Goal: Task Accomplishment & Management: Manage account settings

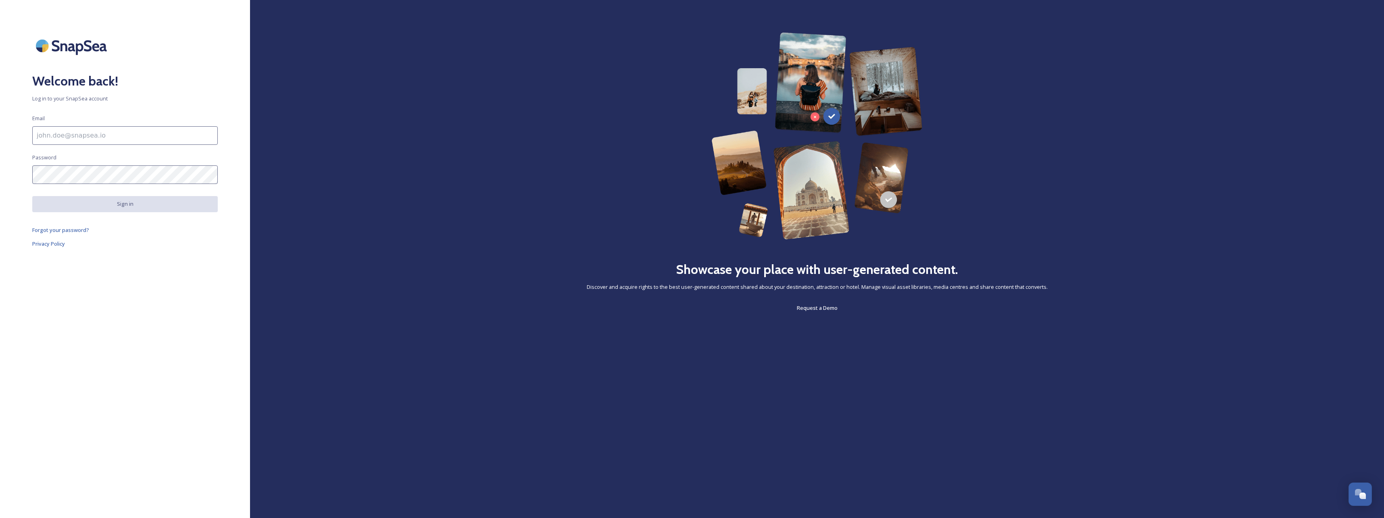
type input "[PERSON_NAME][EMAIL_ADDRESS][PERSON_NAME][DOMAIN_NAME]"
click at [121, 208] on button "Sign in" at bounding box center [125, 204] width 186 height 16
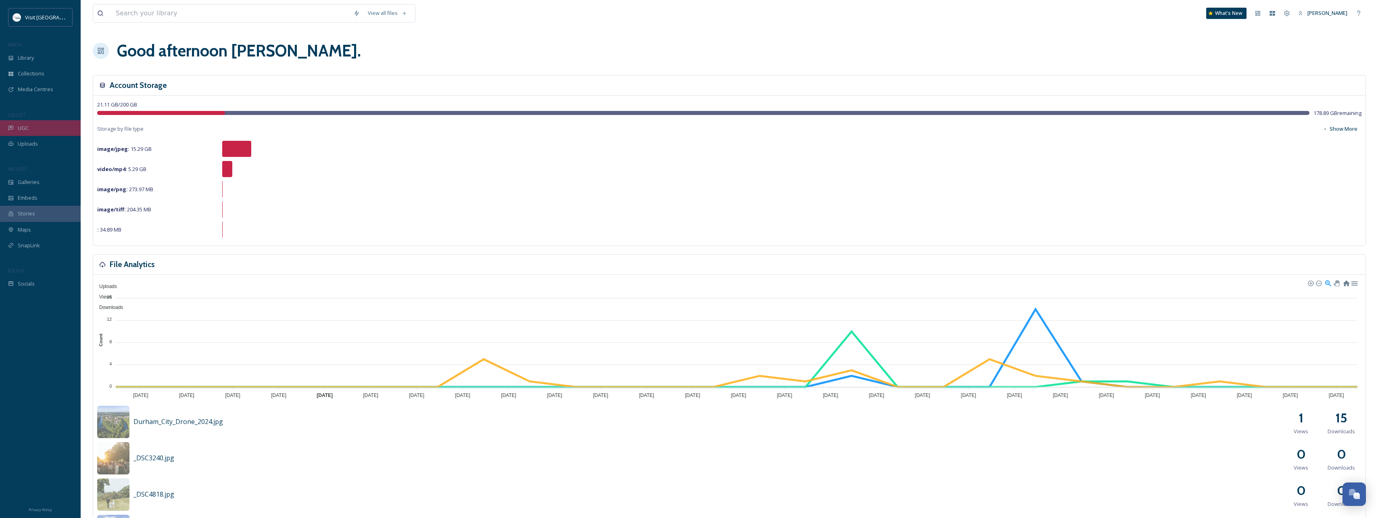
click at [33, 130] on div "UGC" at bounding box center [40, 128] width 81 height 16
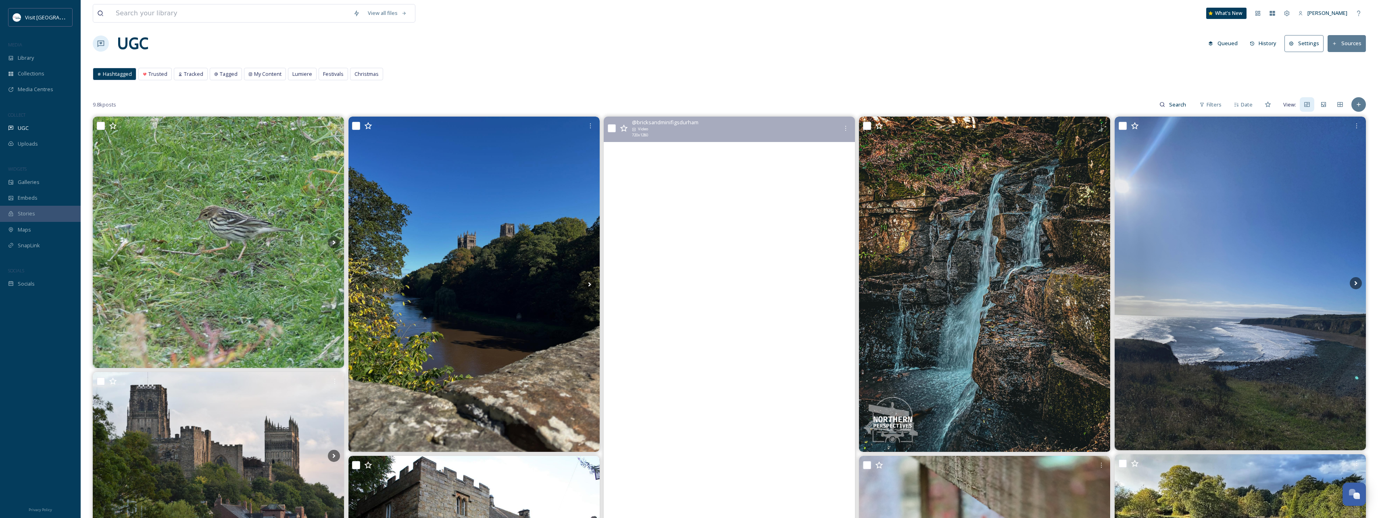
scroll to position [121, 0]
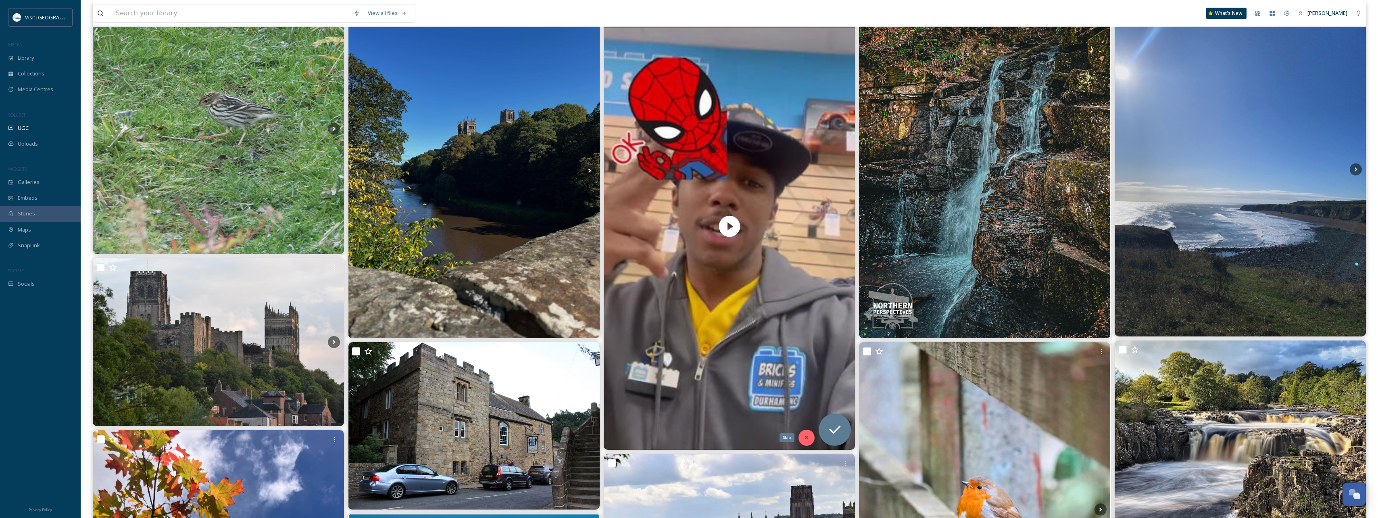
click at [804, 437] on icon at bounding box center [807, 438] width 6 height 6
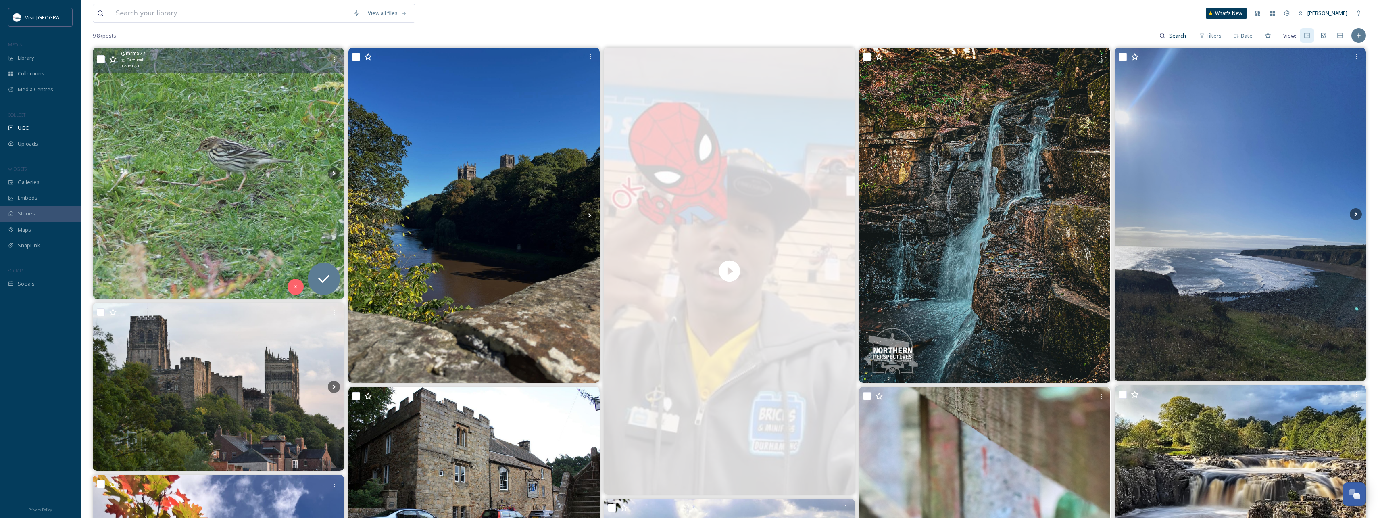
scroll to position [0, 0]
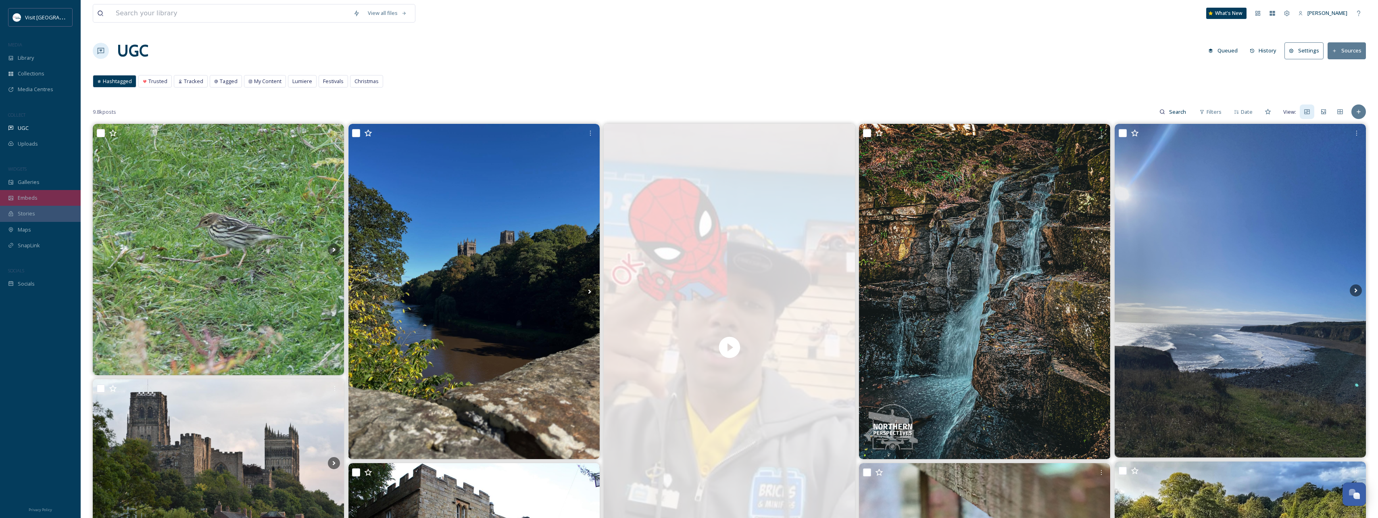
click at [48, 196] on div "Embeds" at bounding box center [40, 198] width 81 height 16
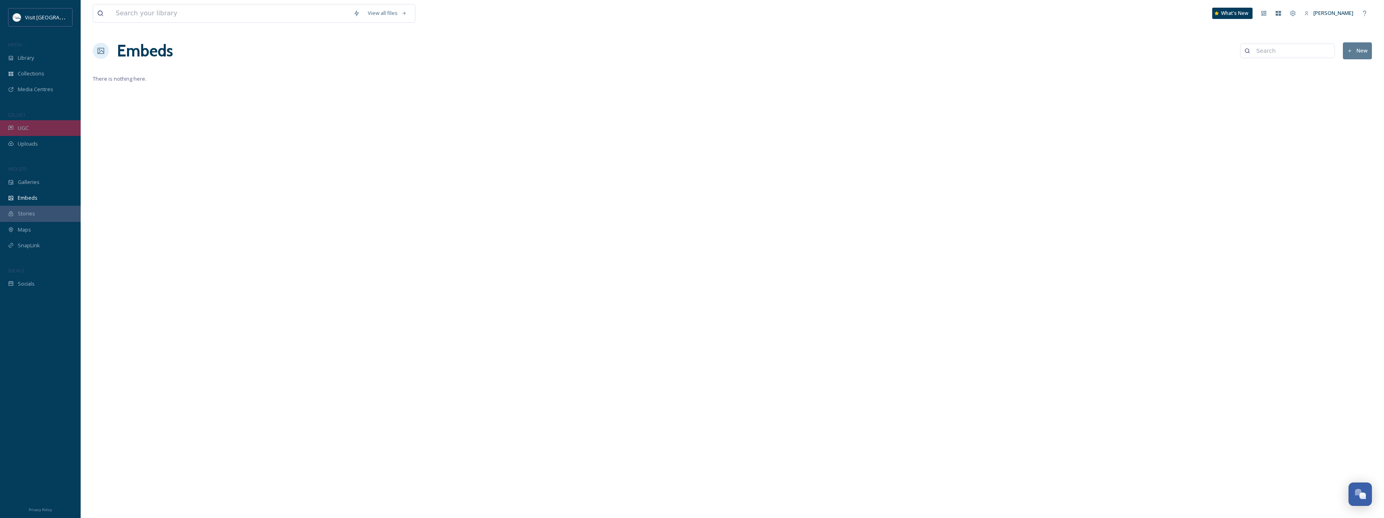
click at [40, 128] on div "UGC" at bounding box center [40, 128] width 81 height 16
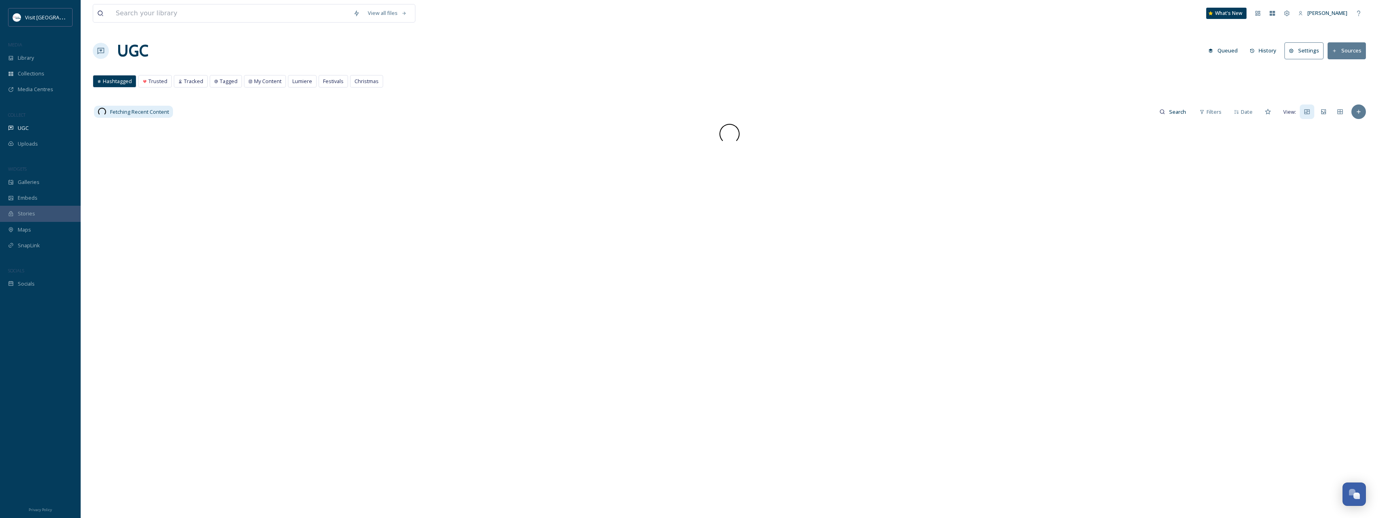
click at [44, 144] on div "Uploads" at bounding box center [40, 144] width 81 height 16
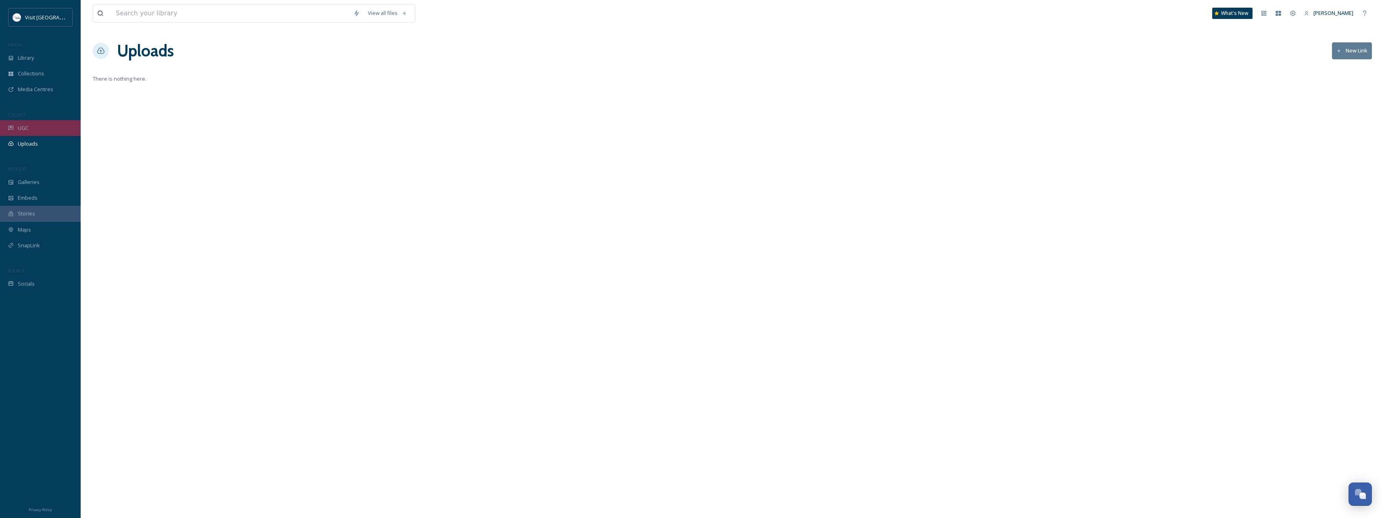
click at [50, 130] on div "UGC" at bounding box center [40, 128] width 81 height 16
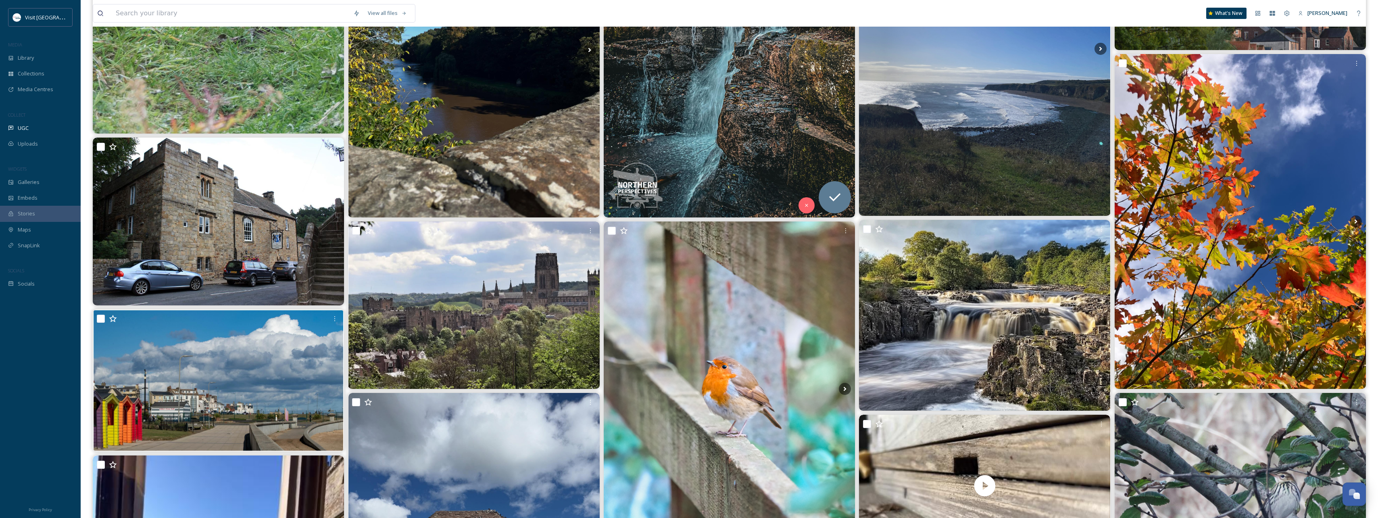
scroll to position [242, 0]
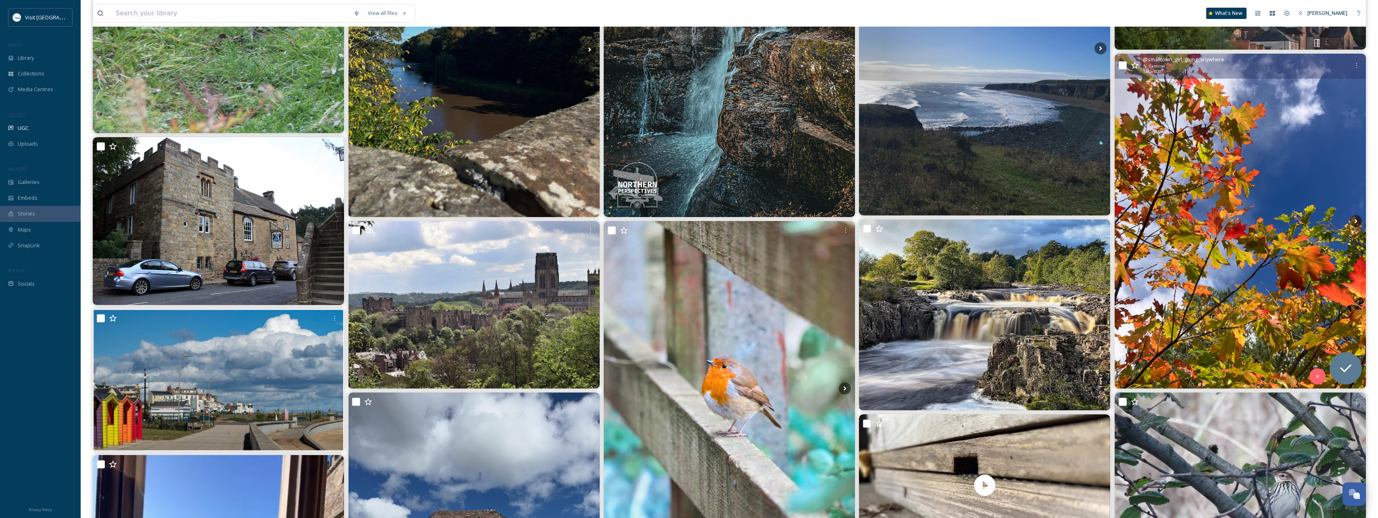
click at [1135, 67] on icon at bounding box center [1135, 64] width 8 height 7
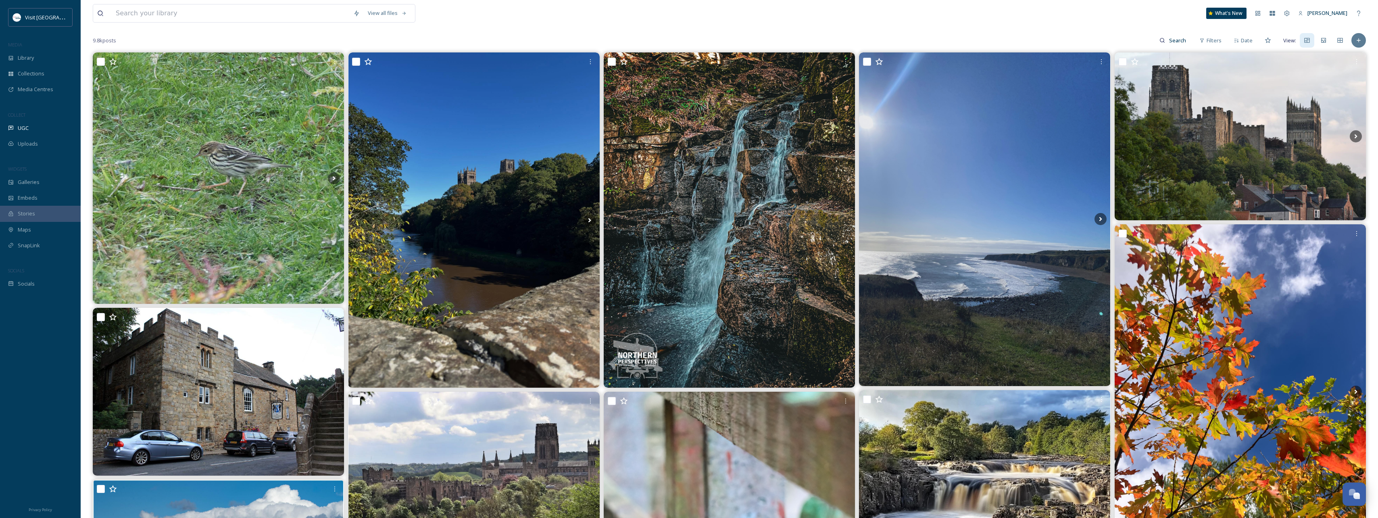
scroll to position [0, 0]
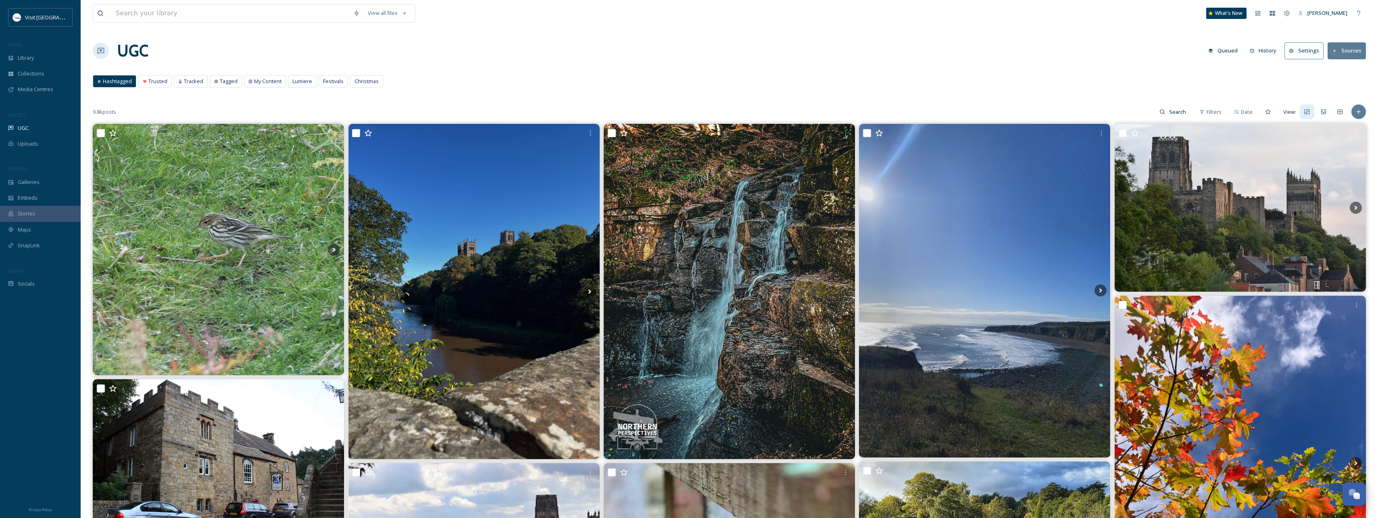
click at [1349, 54] on button "Sources" at bounding box center [1347, 50] width 38 height 17
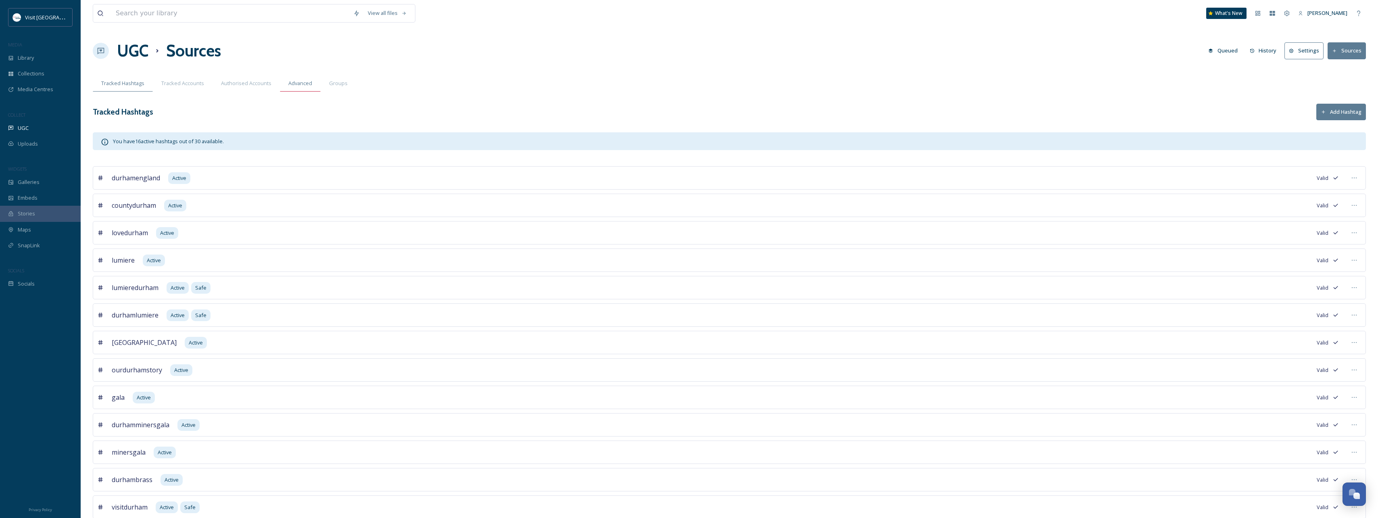
click at [298, 88] on div "Advanced" at bounding box center [300, 83] width 41 height 17
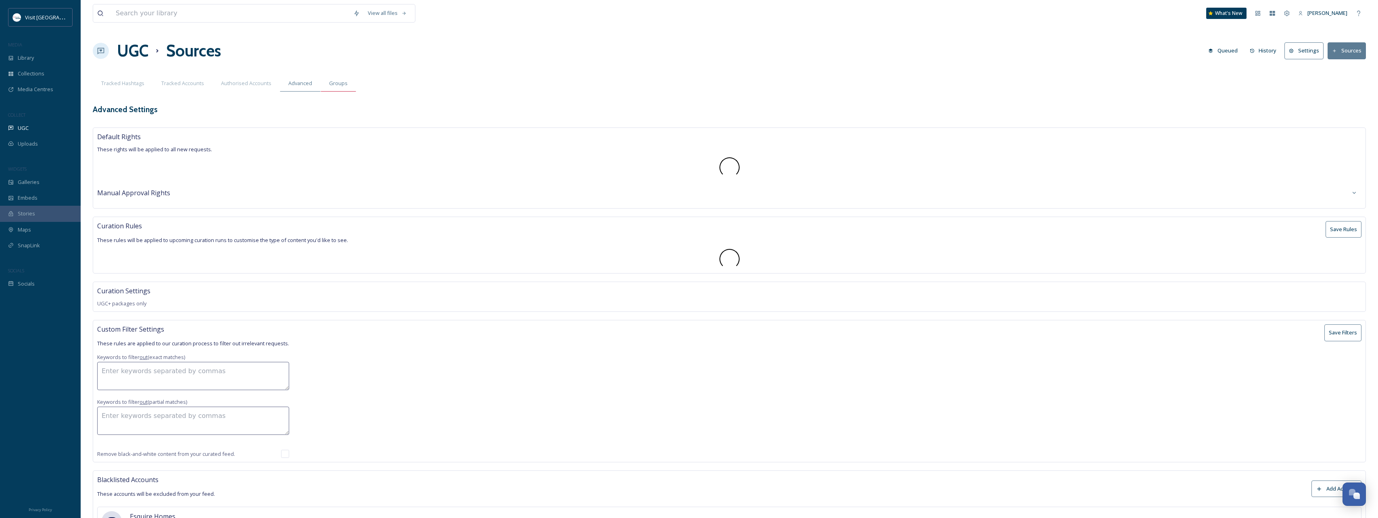
type textarea "[GEOGRAPHIC_DATA],[GEOGRAPHIC_DATA],[GEOGRAPHIC_DATA],visitnc,[GEOGRAPHIC_DATA]…"
type textarea "carolina,[GEOGRAPHIC_DATA],[GEOGRAPHIC_DATA],basketball,highschool,volleyball"
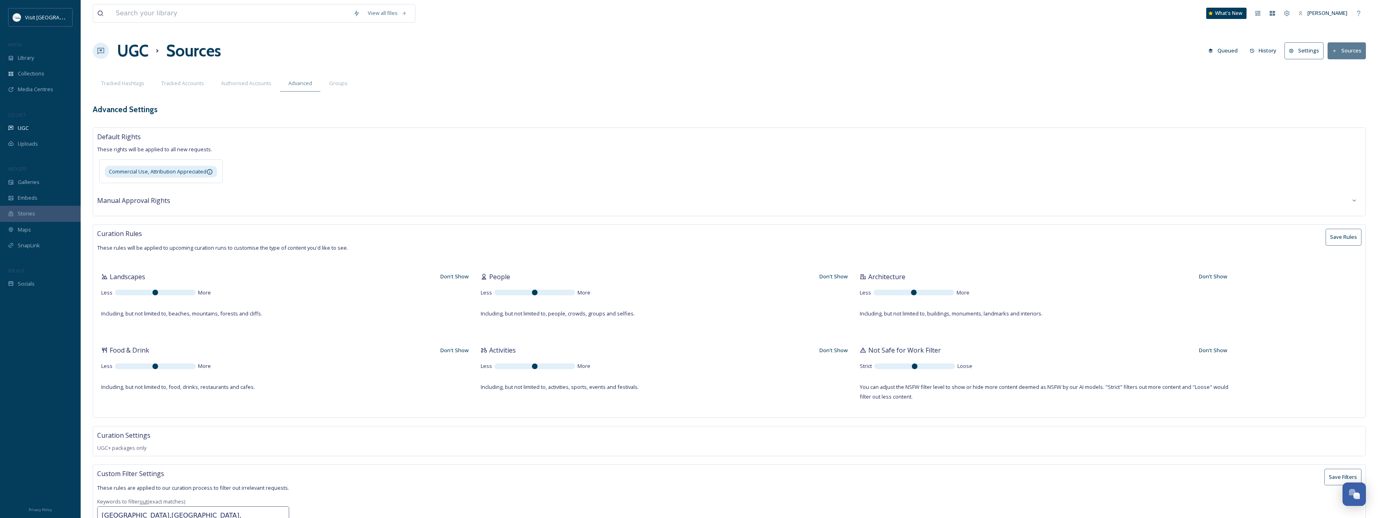
click at [1299, 49] on button "Settings" at bounding box center [1304, 50] width 39 height 17
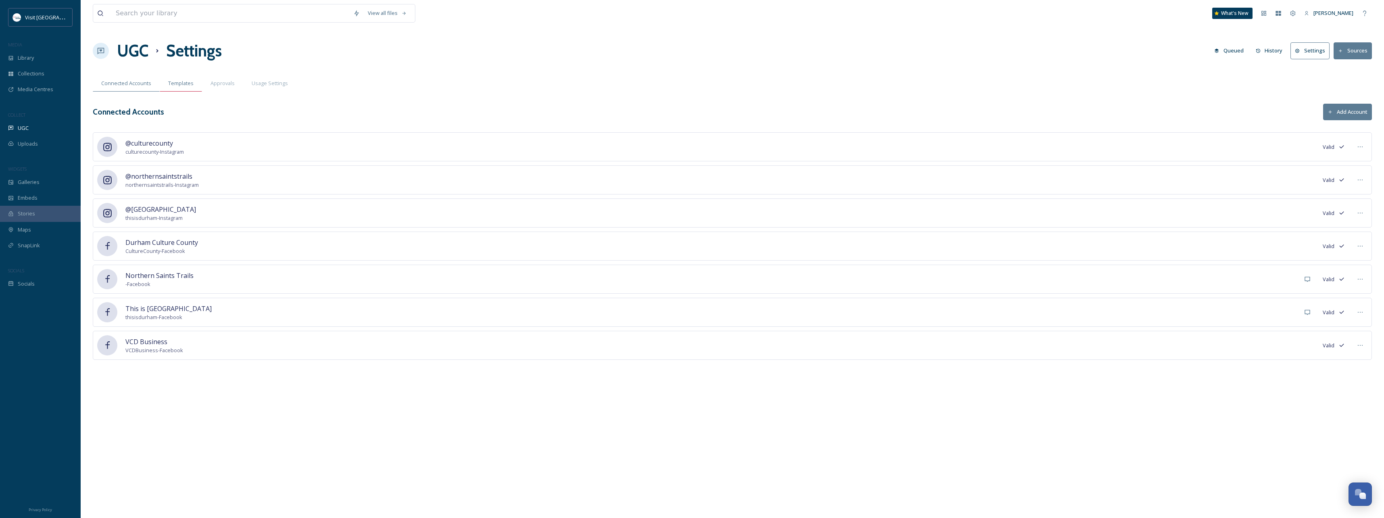
click at [192, 85] on span "Templates" at bounding box center [180, 83] width 25 height 8
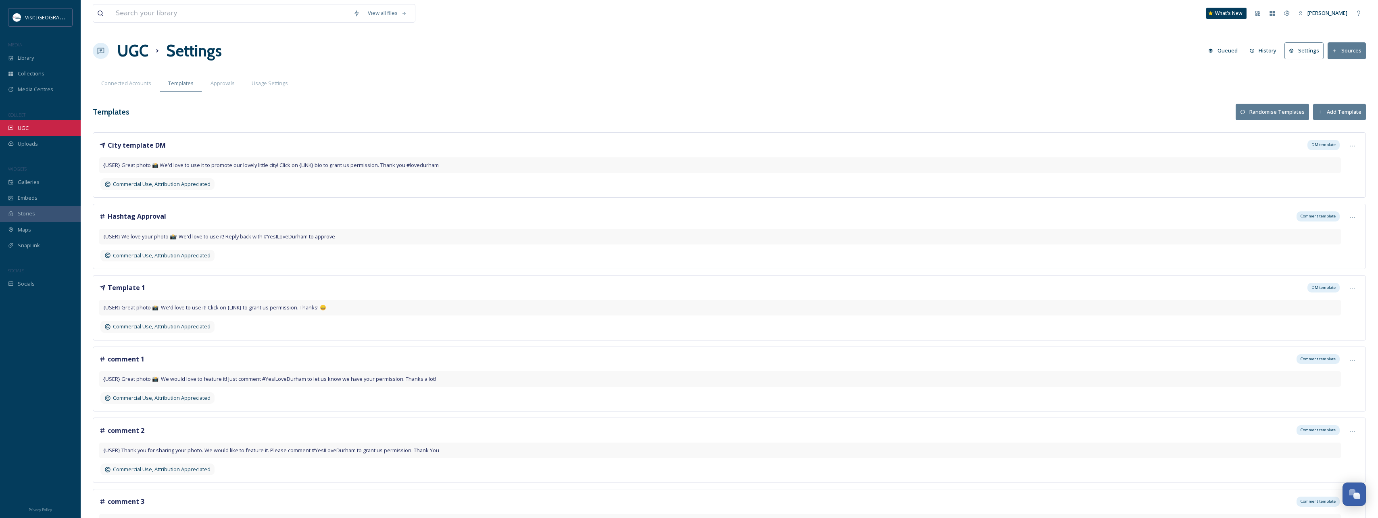
click at [33, 127] on div "UGC" at bounding box center [40, 128] width 81 height 16
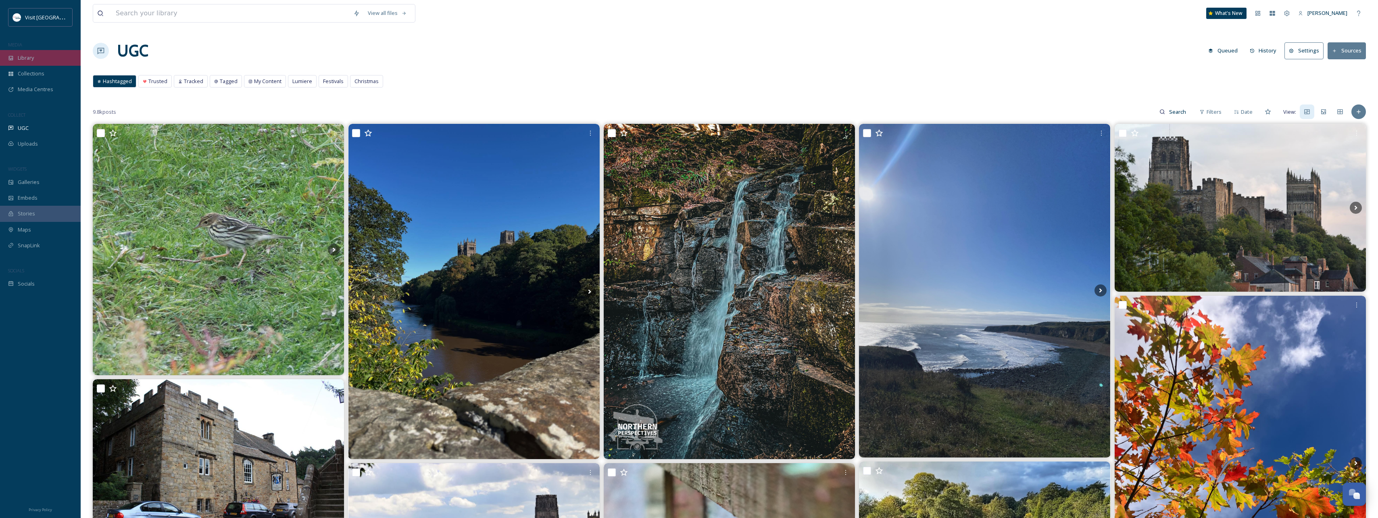
click at [29, 55] on span "Library" at bounding box center [26, 58] width 16 height 8
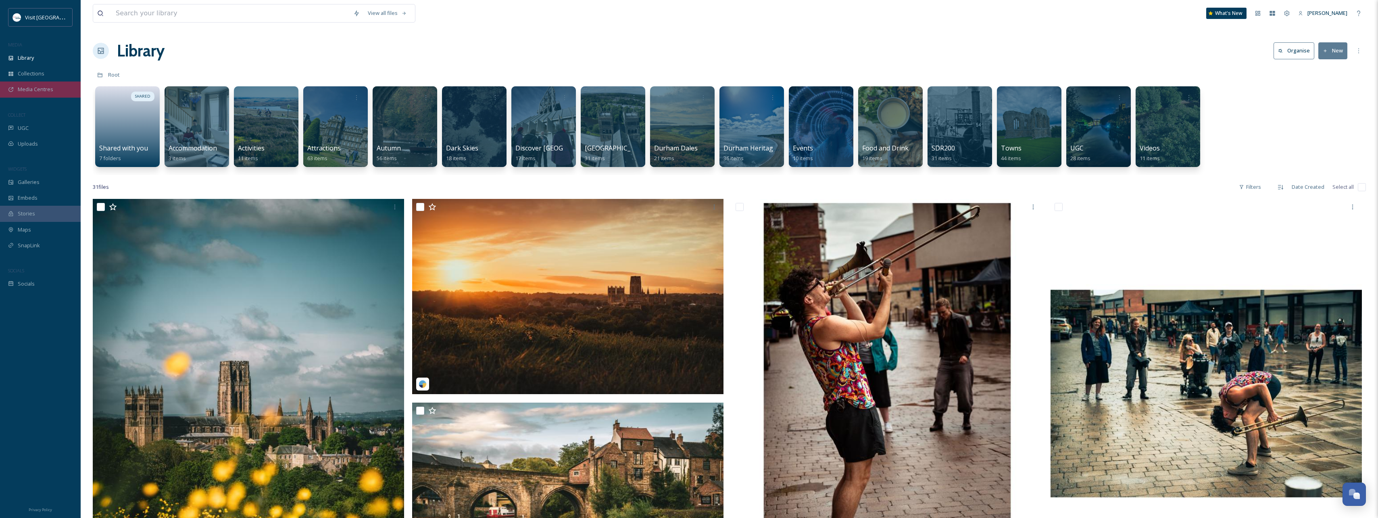
click at [49, 90] on span "Media Centres" at bounding box center [35, 89] width 35 height 8
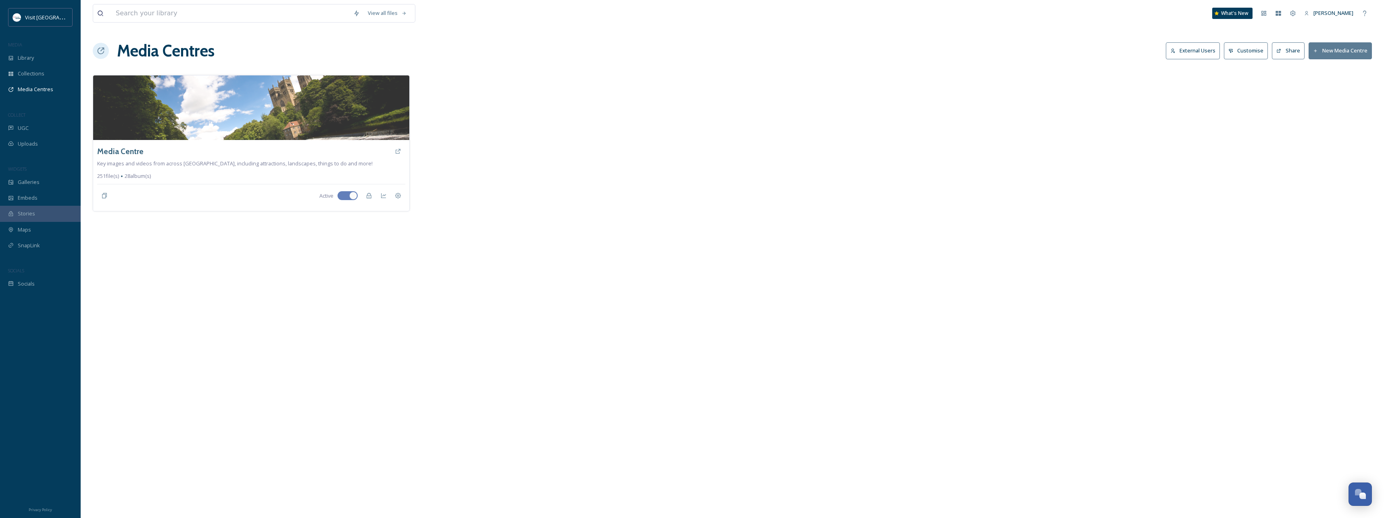
click at [1332, 54] on button "New Media Centre" at bounding box center [1340, 50] width 63 height 17
click at [1367, 15] on icon at bounding box center [1369, 15] width 6 height 6
click at [43, 245] on div "SnapLink" at bounding box center [40, 246] width 81 height 16
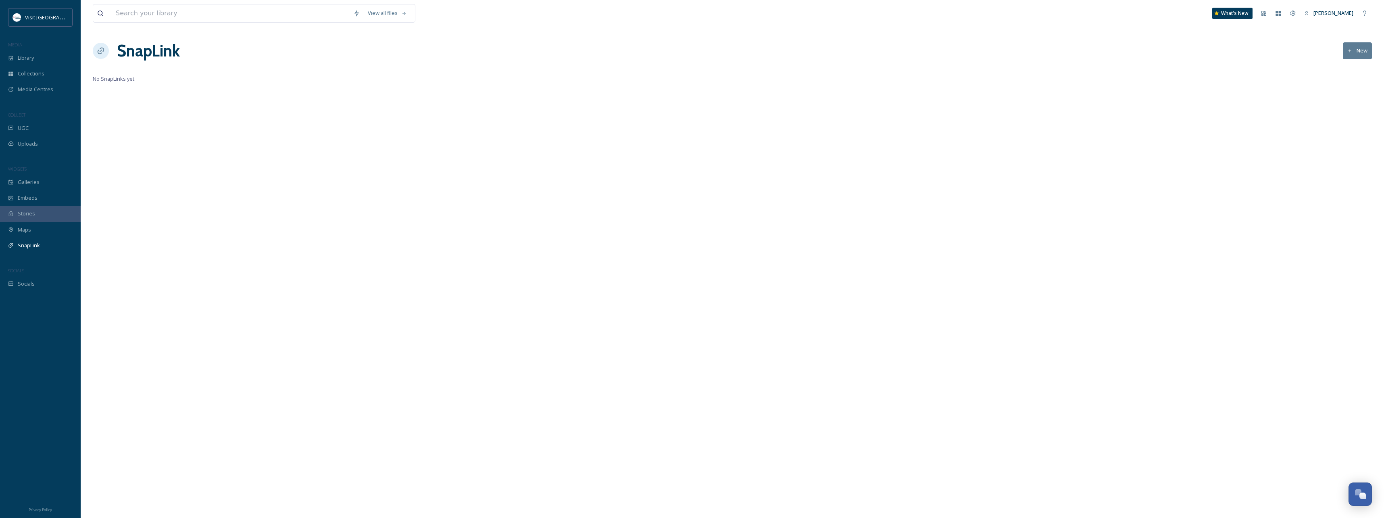
click at [1355, 53] on button "New" at bounding box center [1357, 50] width 29 height 17
click at [1370, 16] on icon at bounding box center [1369, 15] width 6 height 6
click at [42, 127] on div "UGC" at bounding box center [40, 128] width 81 height 16
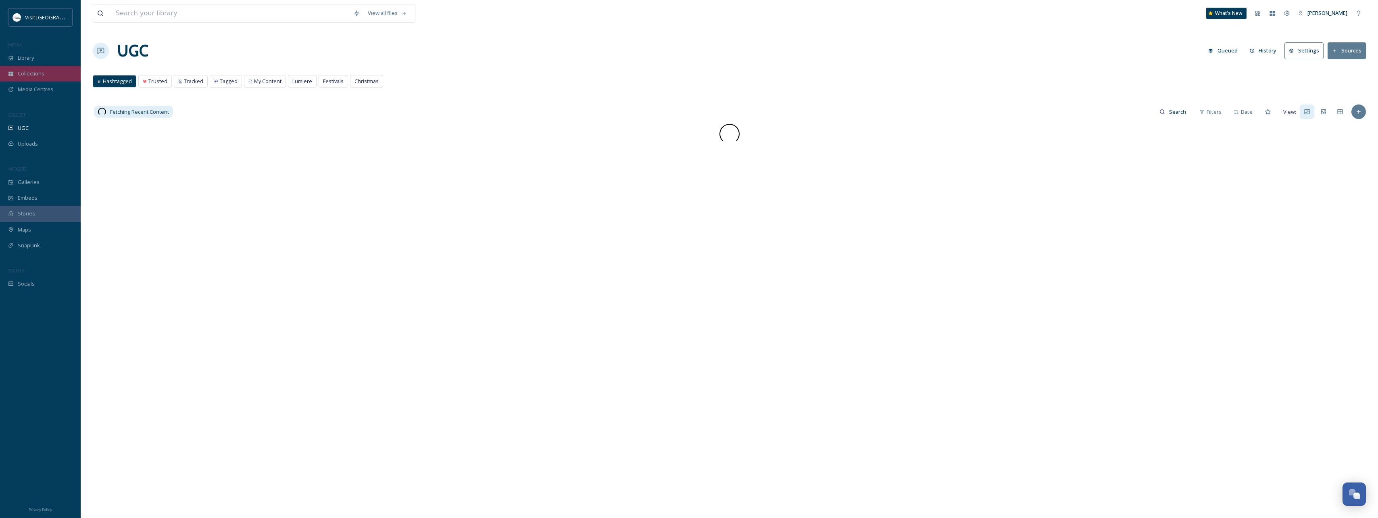
click at [47, 71] on div "Collections" at bounding box center [40, 74] width 81 height 16
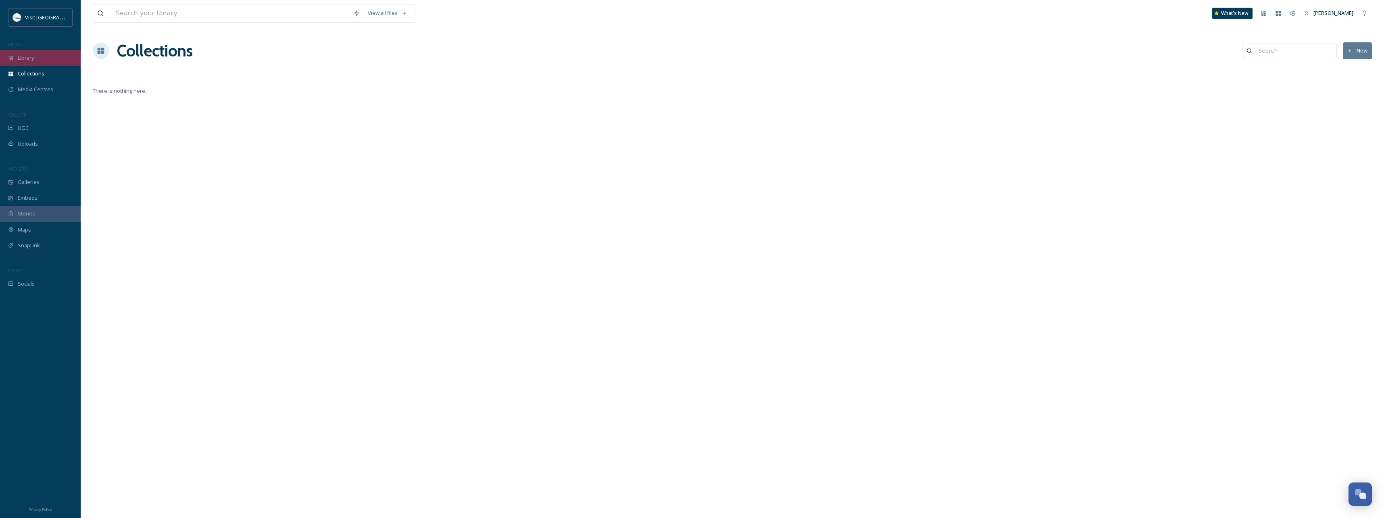
click at [41, 62] on div "Library" at bounding box center [40, 58] width 81 height 16
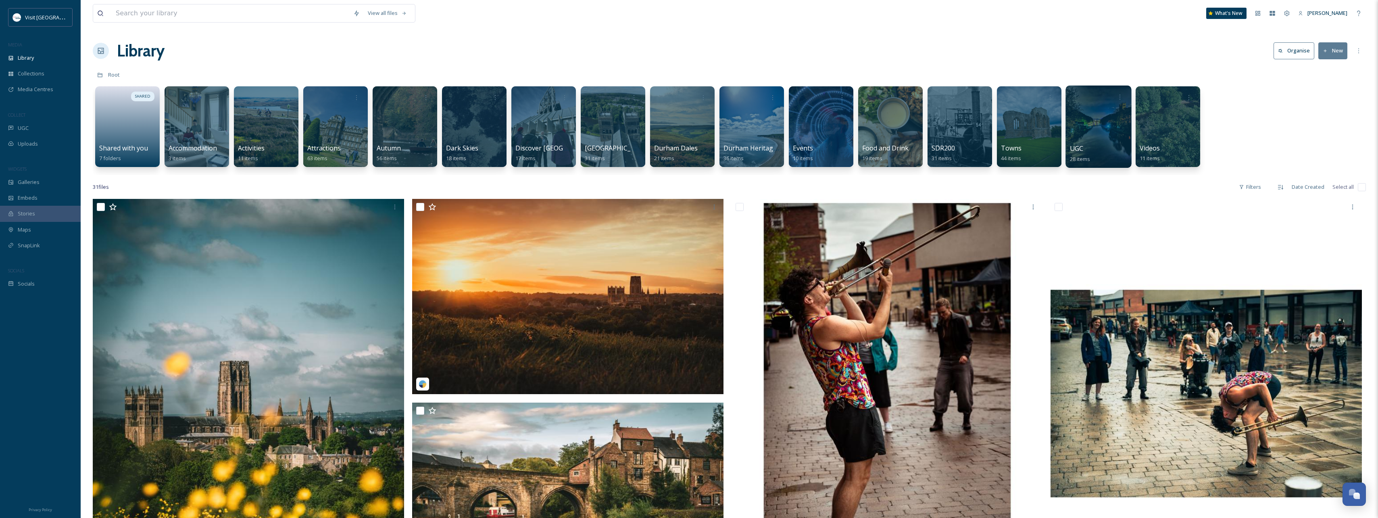
click at [1107, 131] on div at bounding box center [1099, 126] width 66 height 82
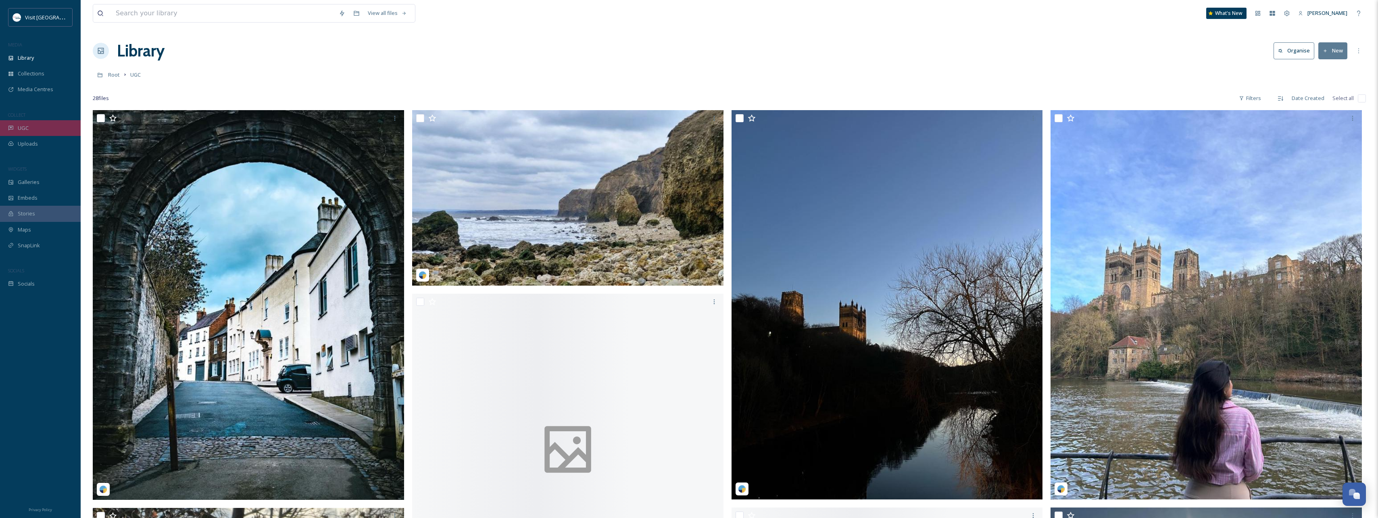
click at [40, 129] on div "UGC" at bounding box center [40, 128] width 81 height 16
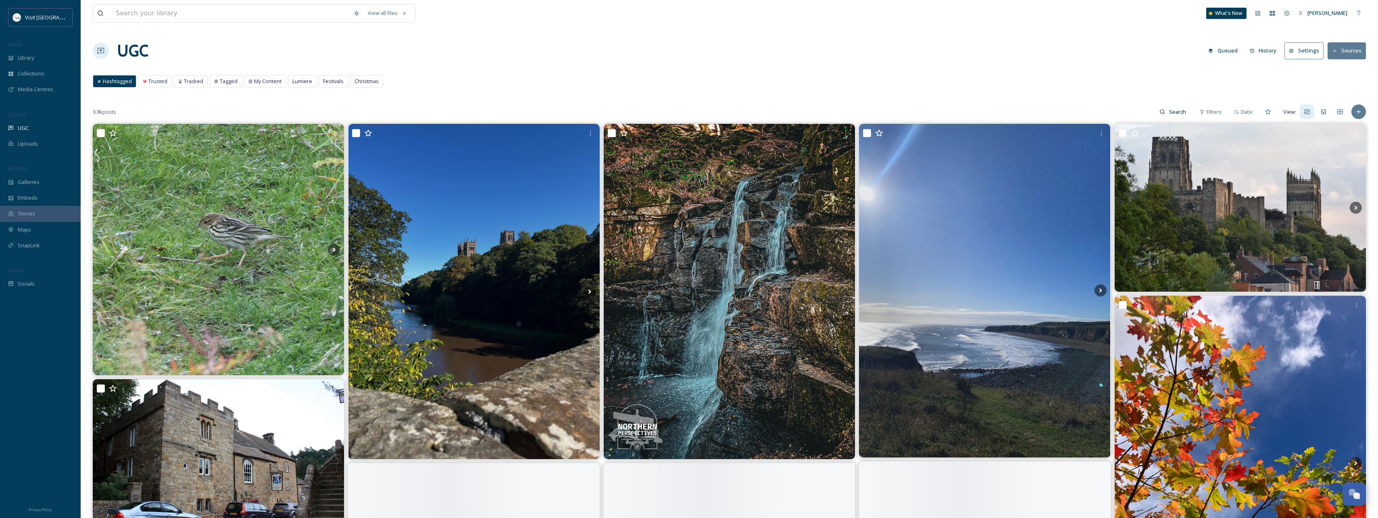
click at [1274, 54] on button "History" at bounding box center [1263, 51] width 35 height 16
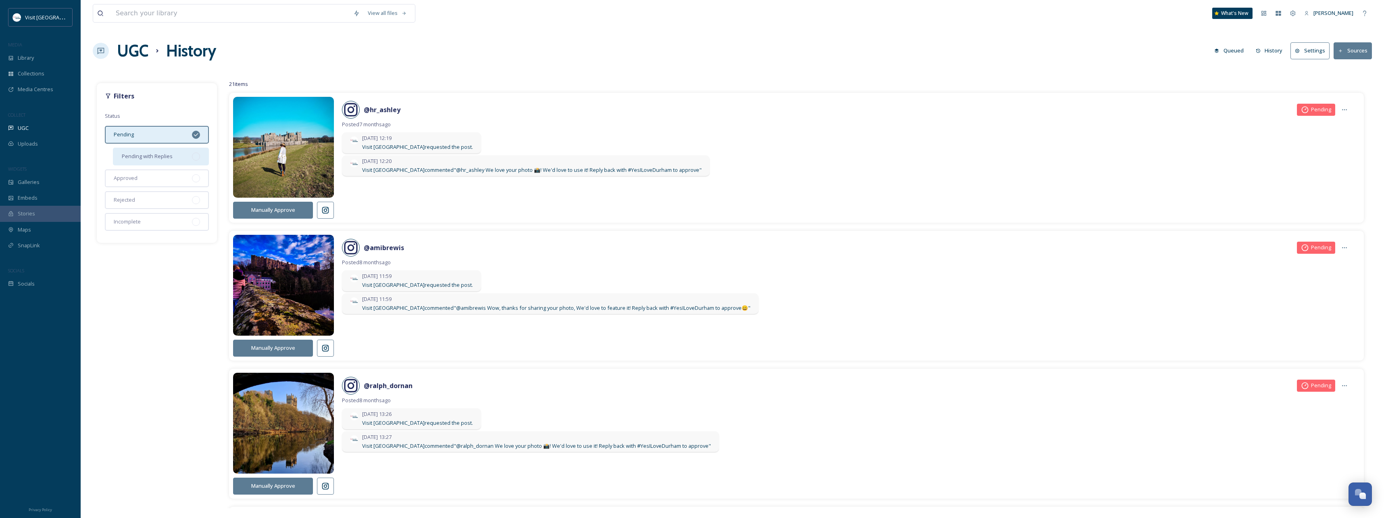
click at [165, 151] on div "Pending with Replies" at bounding box center [161, 157] width 96 height 18
click at [175, 178] on div "Approved" at bounding box center [157, 178] width 104 height 18
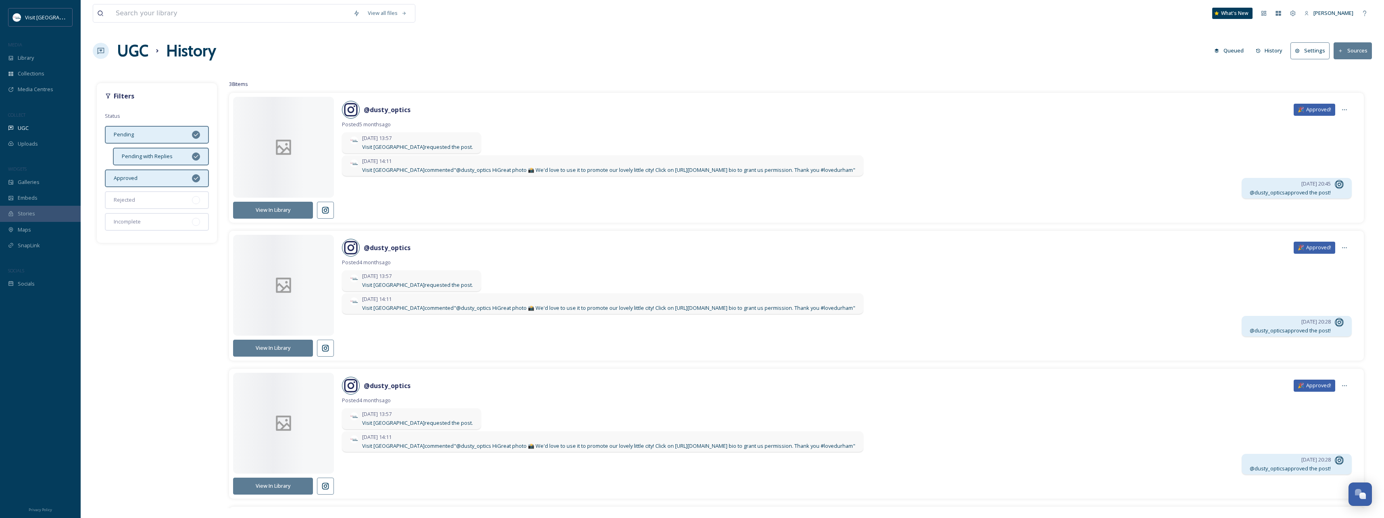
click at [179, 156] on div "Pending with Replies" at bounding box center [161, 157] width 96 height 18
click at [182, 138] on div "Pending" at bounding box center [157, 135] width 104 height 18
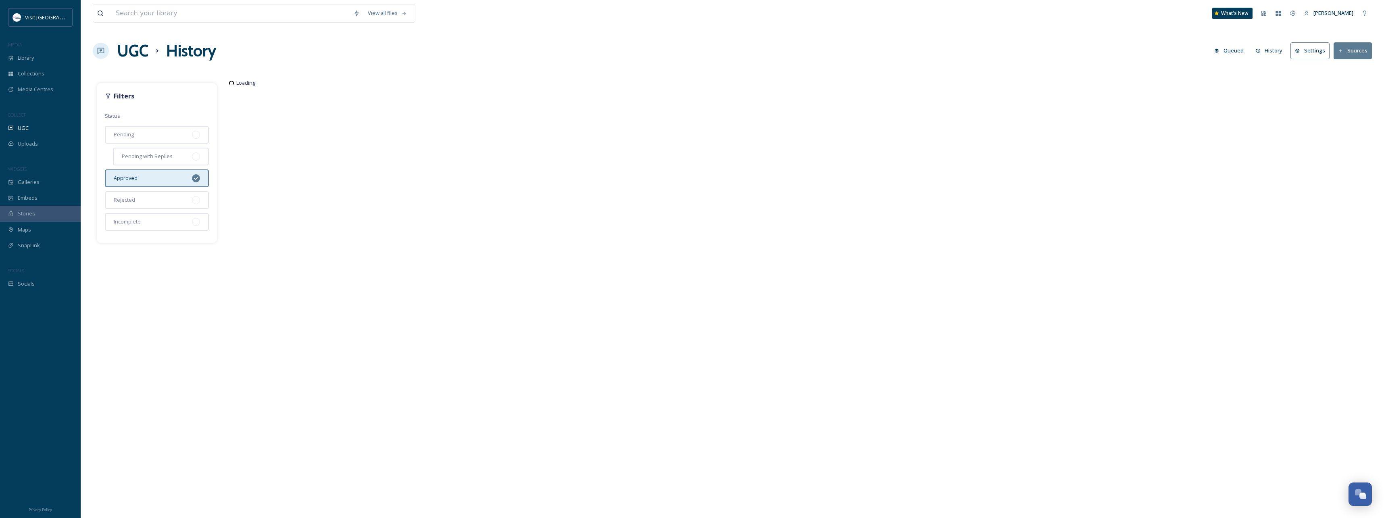
click at [262, 211] on div "Loading" at bounding box center [796, 293] width 1151 height 429
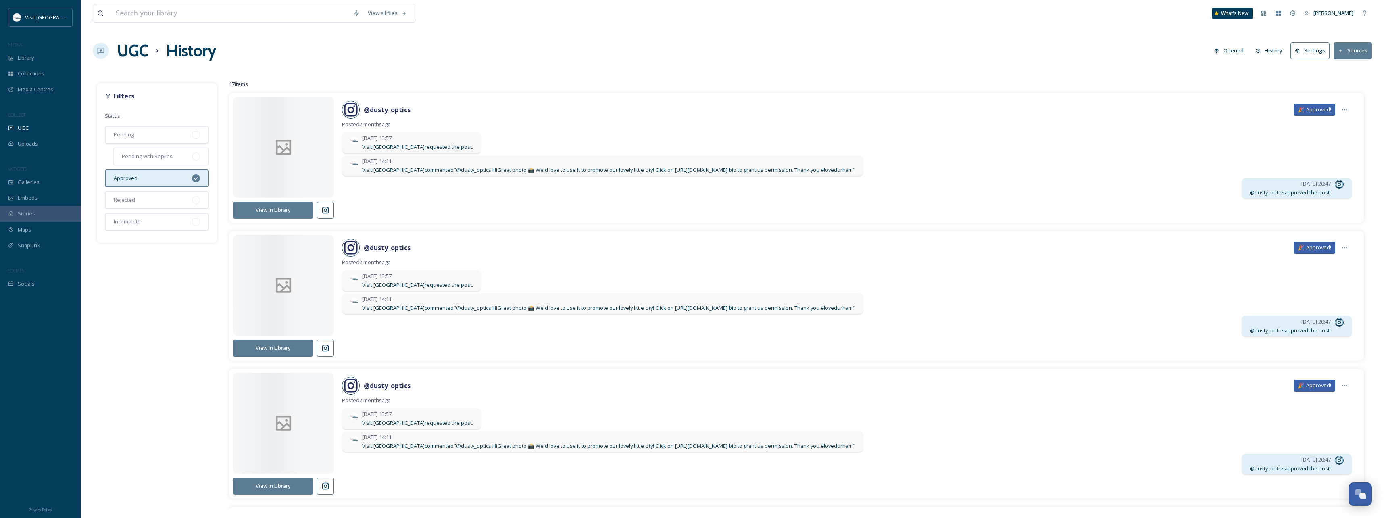
click at [296, 213] on button "View In Library" at bounding box center [273, 210] width 80 height 17
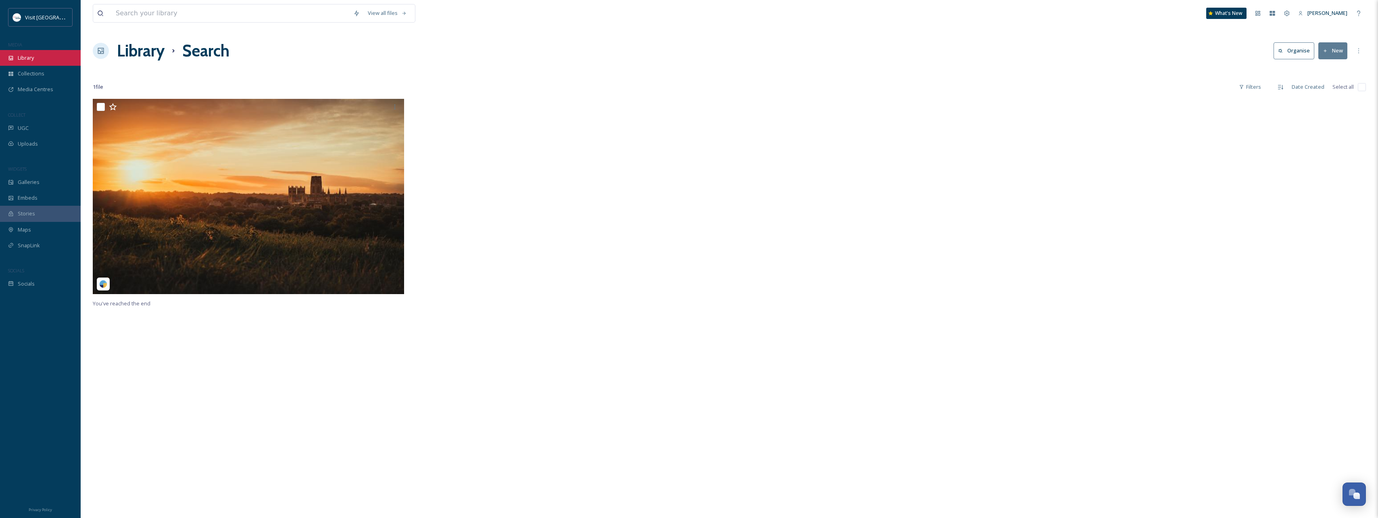
click at [28, 58] on span "Library" at bounding box center [26, 58] width 16 height 8
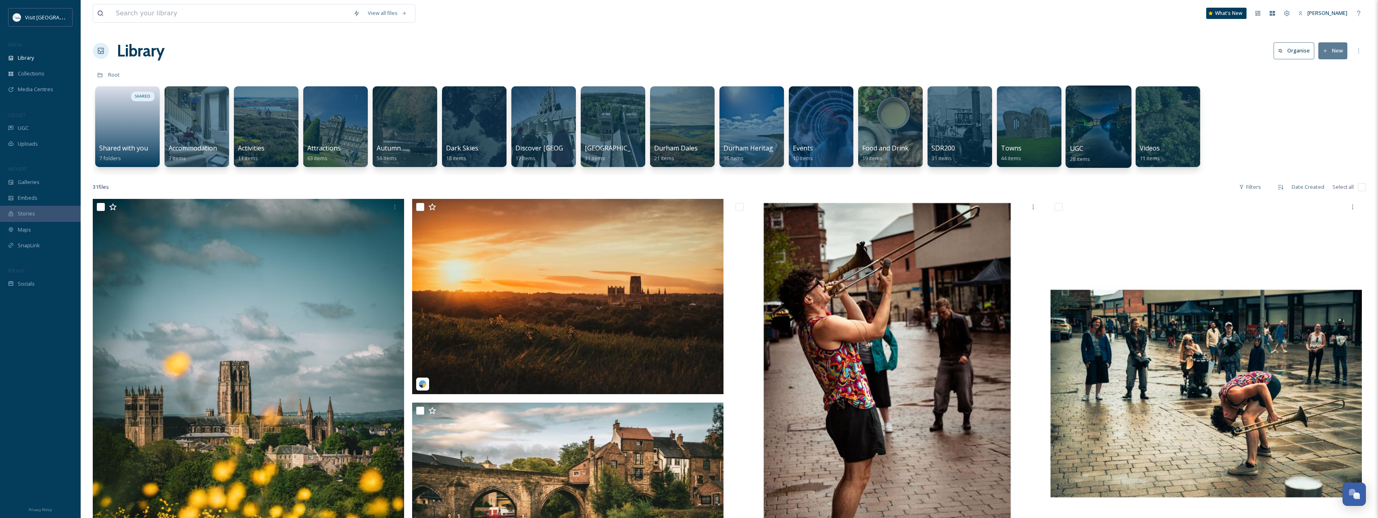
click at [1102, 148] on div "UGC 28 items" at bounding box center [1099, 154] width 58 height 20
click at [1115, 123] on div at bounding box center [1099, 126] width 66 height 82
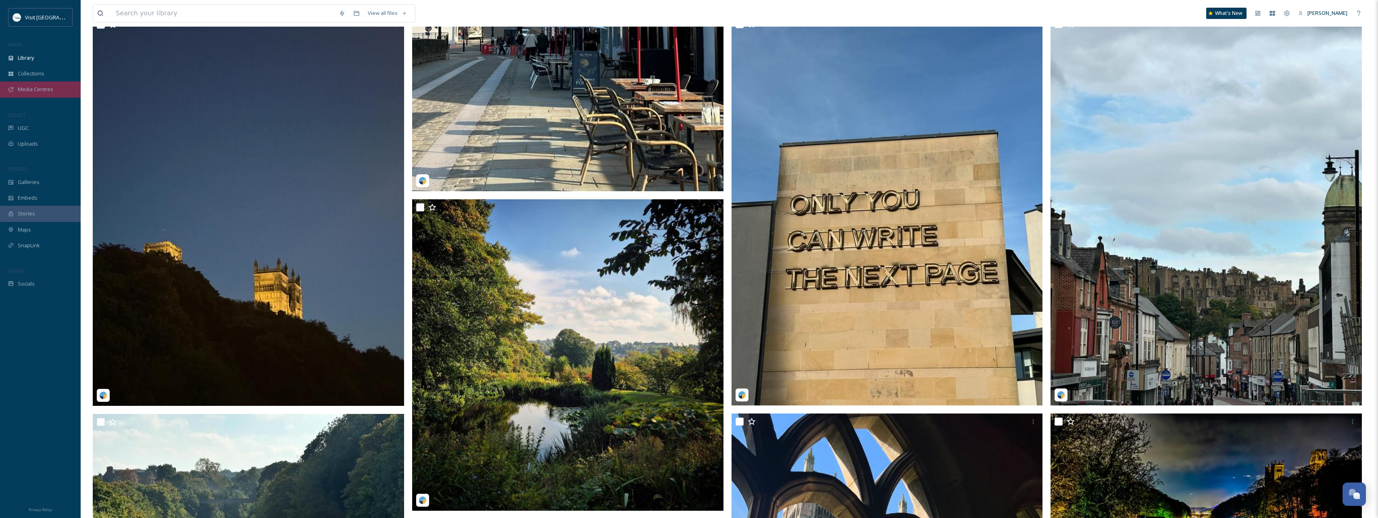
scroll to position [1860, 0]
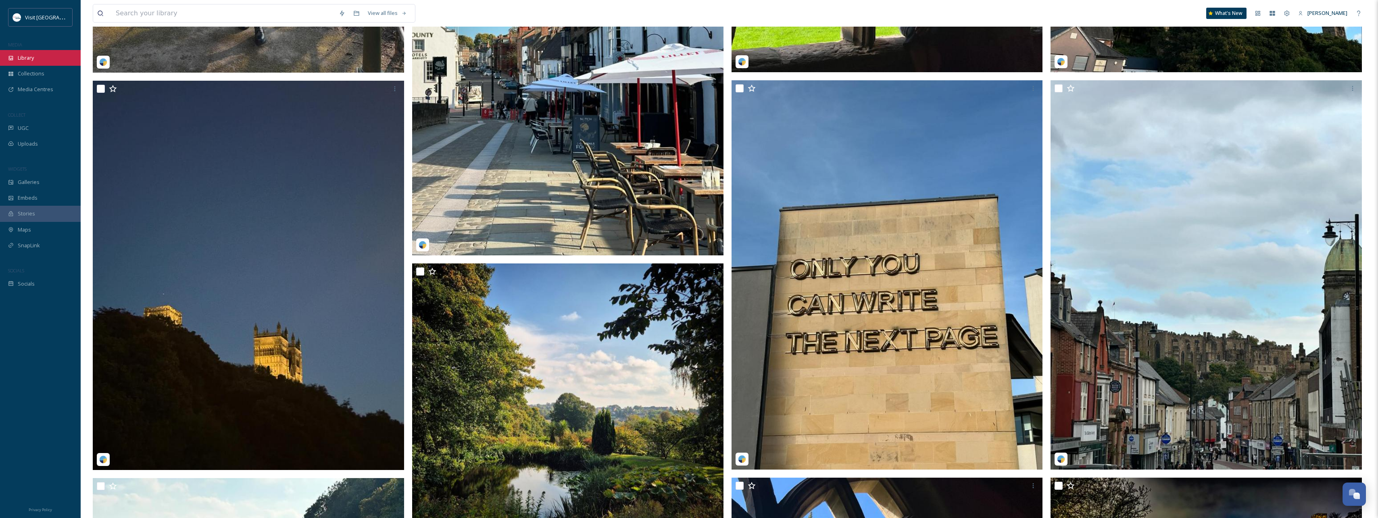
click at [27, 56] on span "Library" at bounding box center [26, 58] width 16 height 8
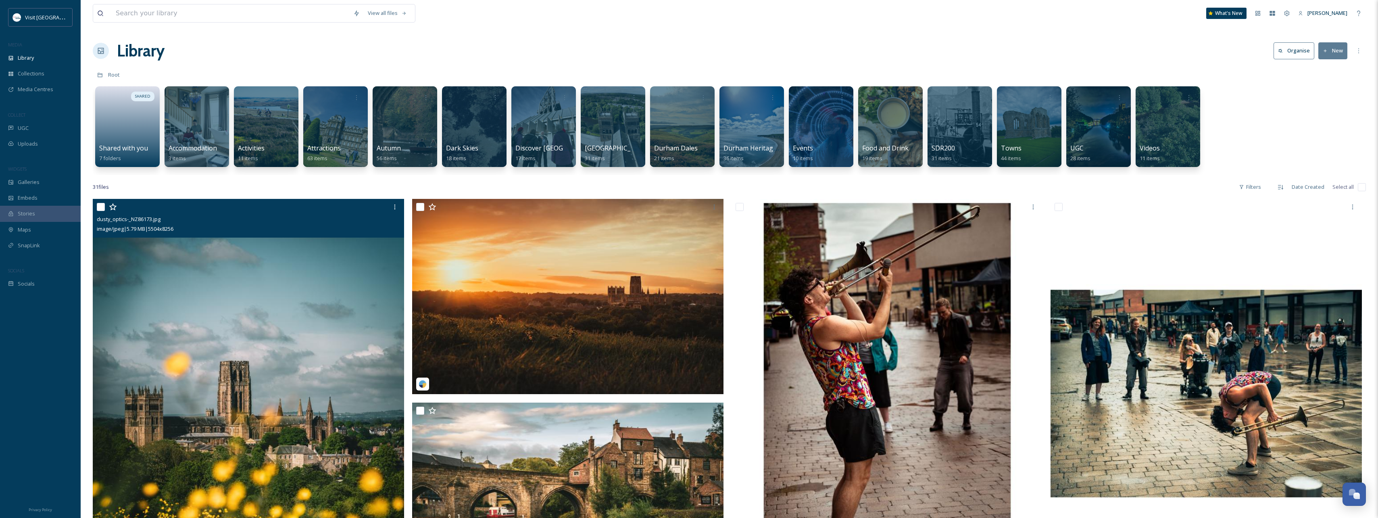
click at [98, 206] on input "checkbox" at bounding box center [101, 207] width 8 height 8
checkbox input "true"
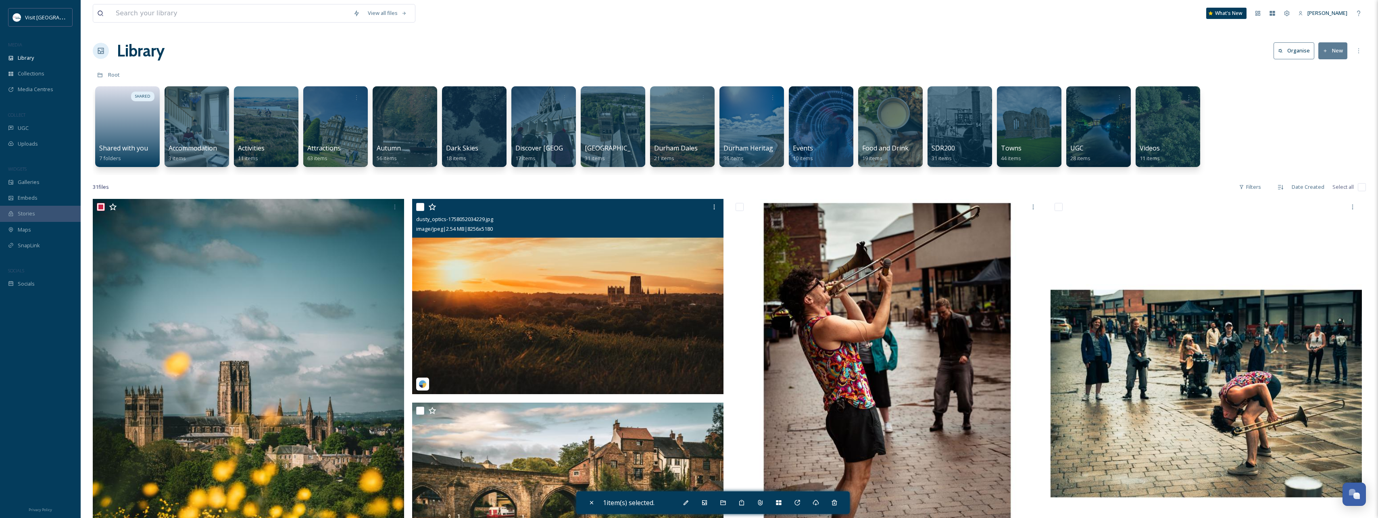
click at [420, 206] on input "checkbox" at bounding box center [420, 207] width 8 height 8
checkbox input "true"
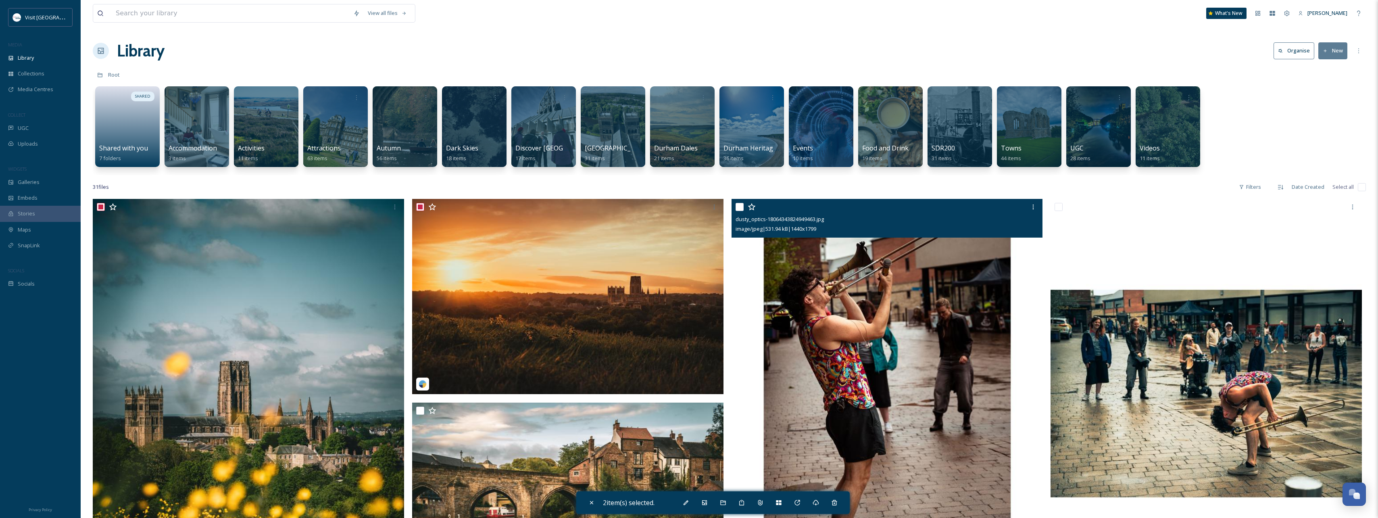
click at [742, 208] on input "checkbox" at bounding box center [740, 207] width 8 height 8
checkbox input "true"
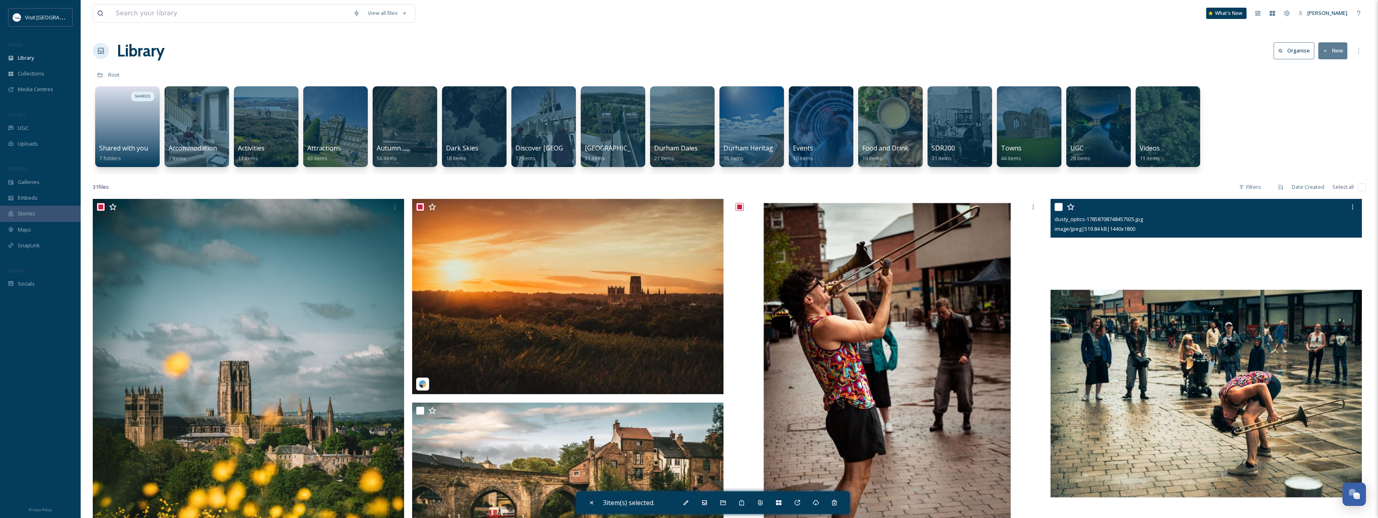
click at [1059, 209] on input "checkbox" at bounding box center [1059, 207] width 8 height 8
checkbox input "true"
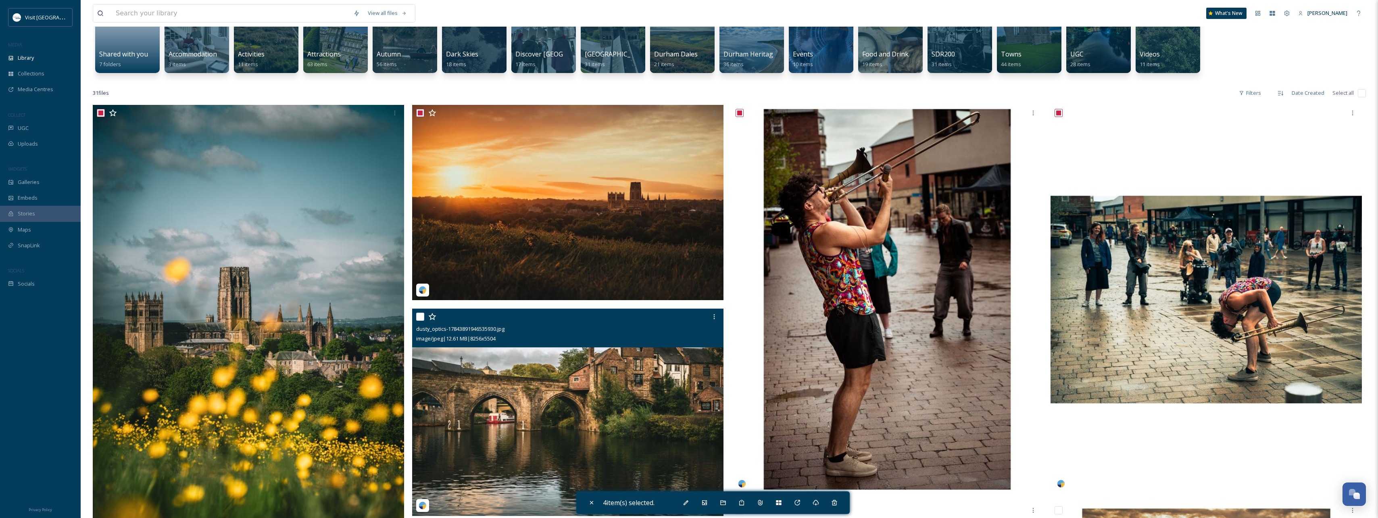
scroll to position [121, 0]
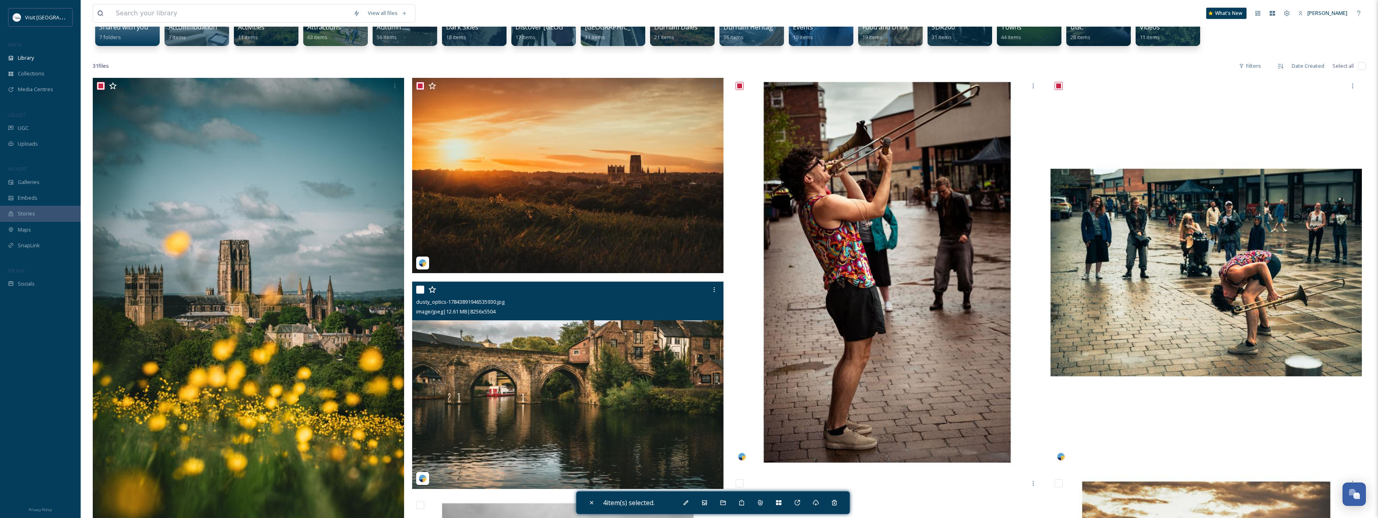
click at [419, 289] on input "checkbox" at bounding box center [420, 290] width 8 height 8
checkbox input "true"
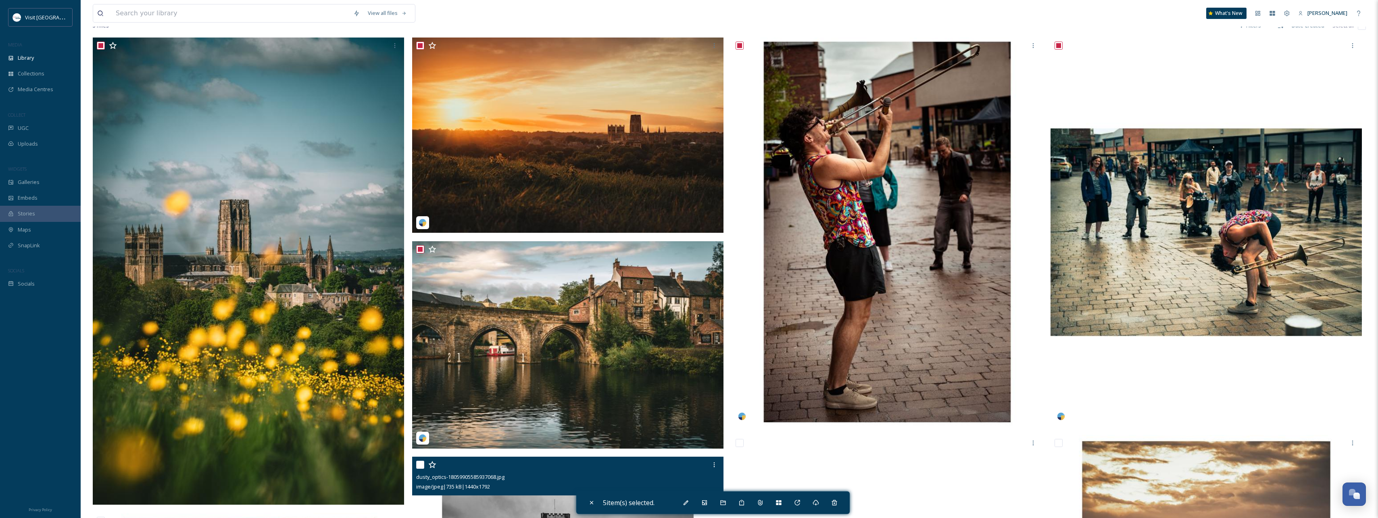
scroll to position [403, 0]
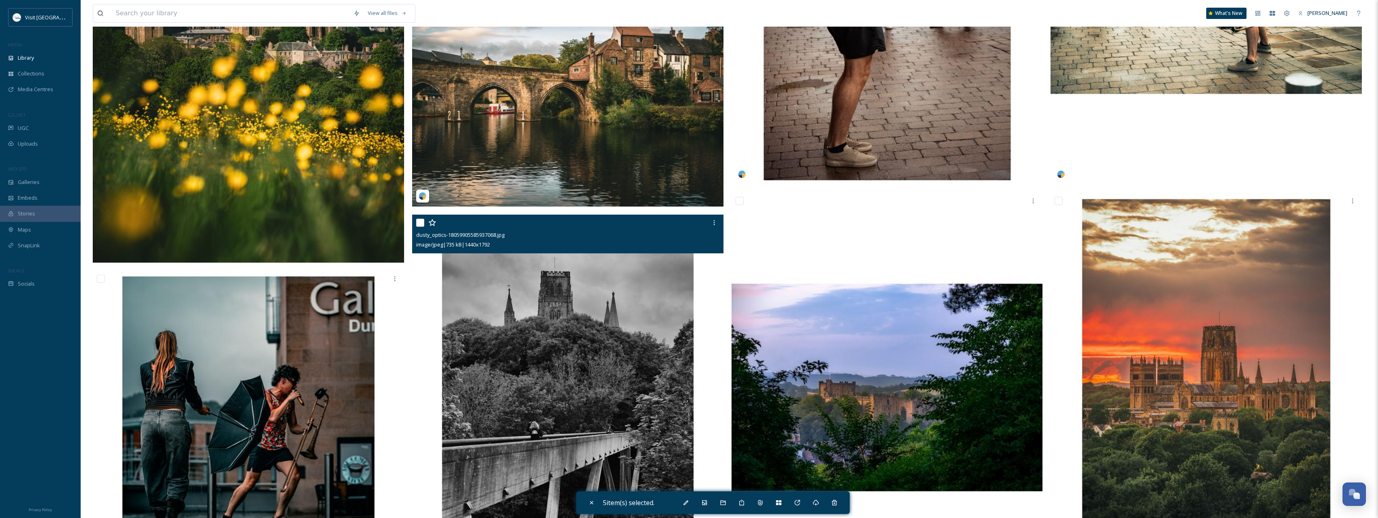
click at [419, 222] on input "checkbox" at bounding box center [420, 223] width 8 height 8
checkbox input "true"
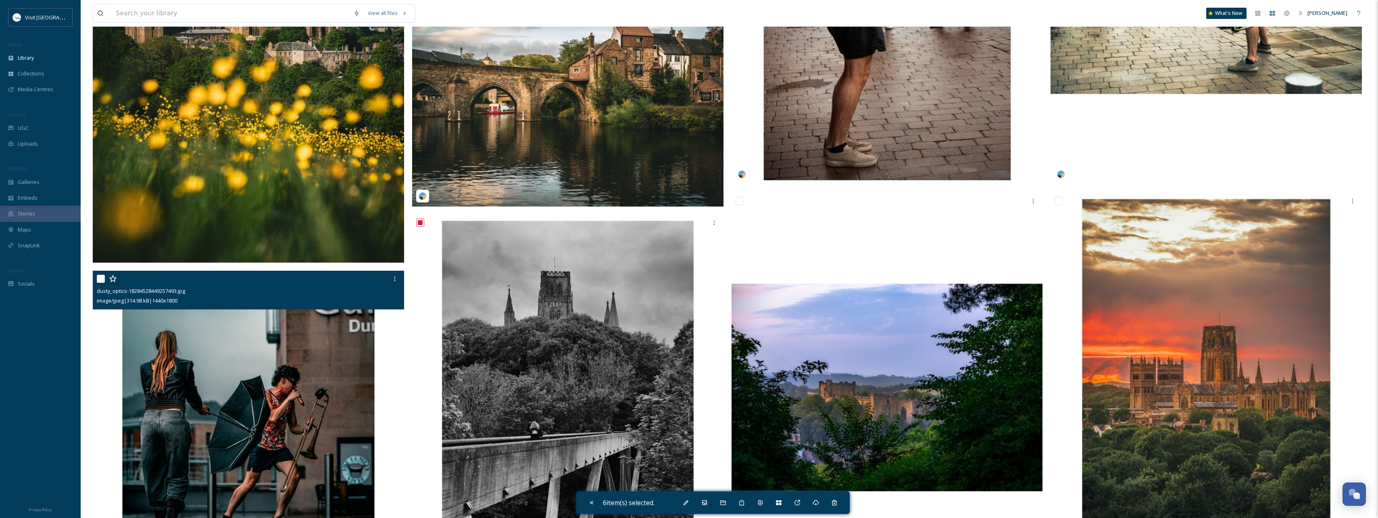
click at [100, 279] on input "checkbox" at bounding box center [101, 279] width 8 height 8
checkbox input "true"
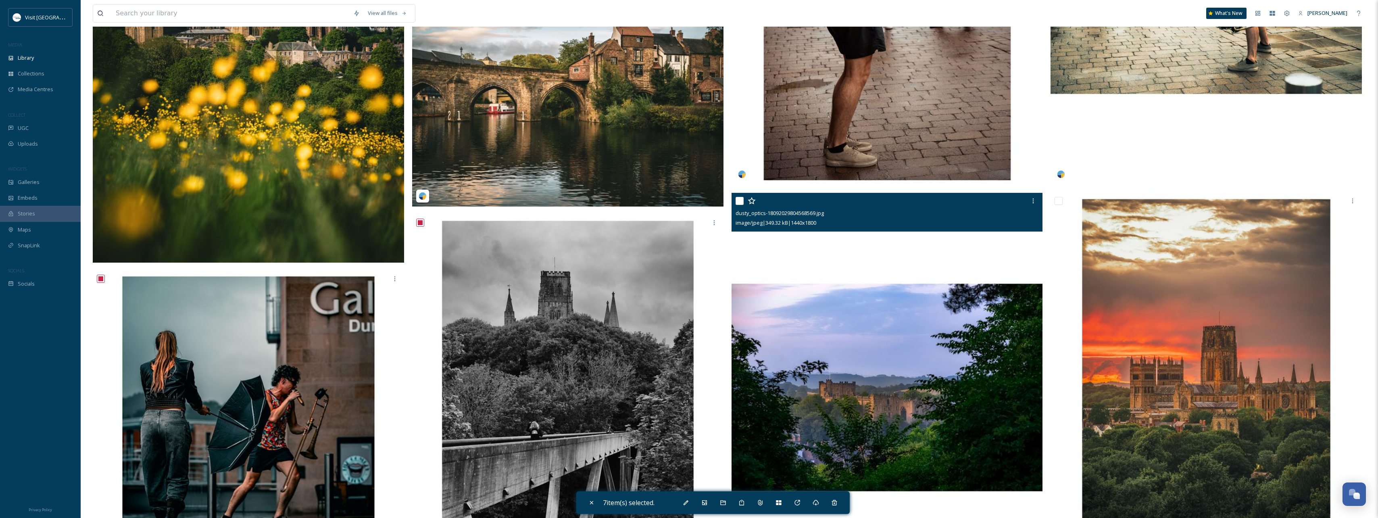
click at [738, 203] on input "checkbox" at bounding box center [740, 201] width 8 height 8
checkbox input "true"
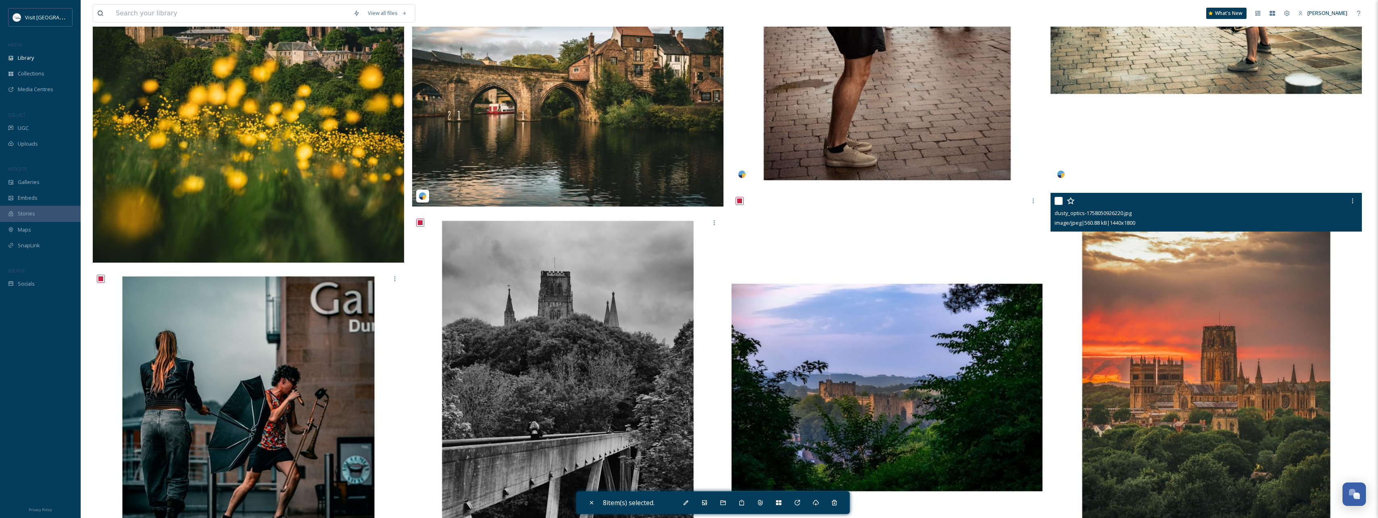
click at [1058, 202] on input "checkbox" at bounding box center [1059, 201] width 8 height 8
checkbox input "true"
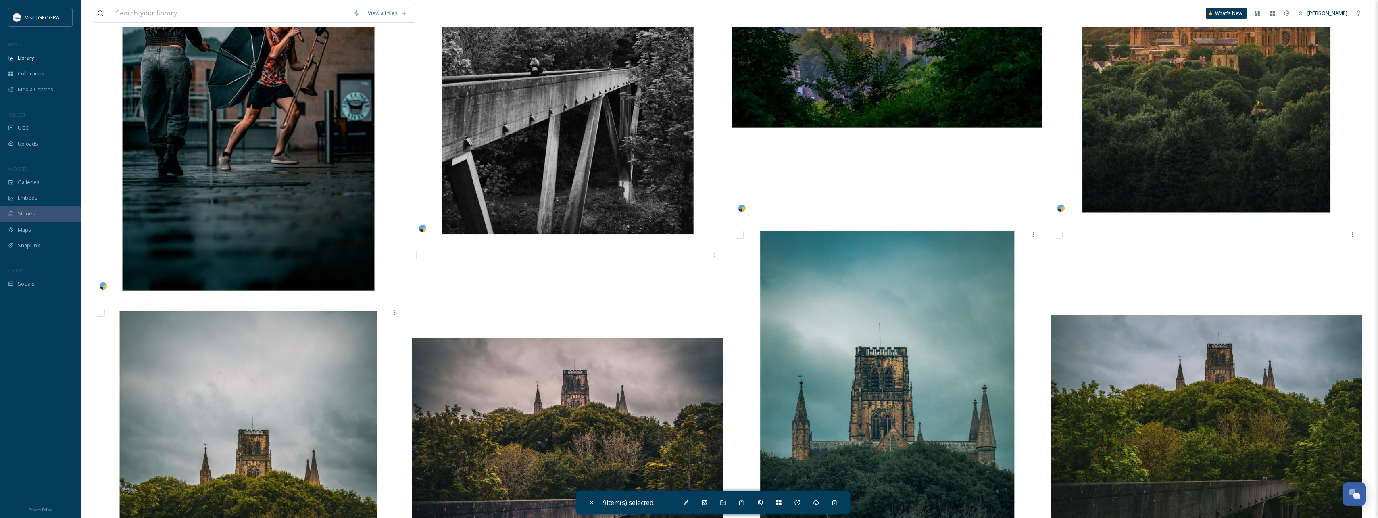
scroll to position [807, 0]
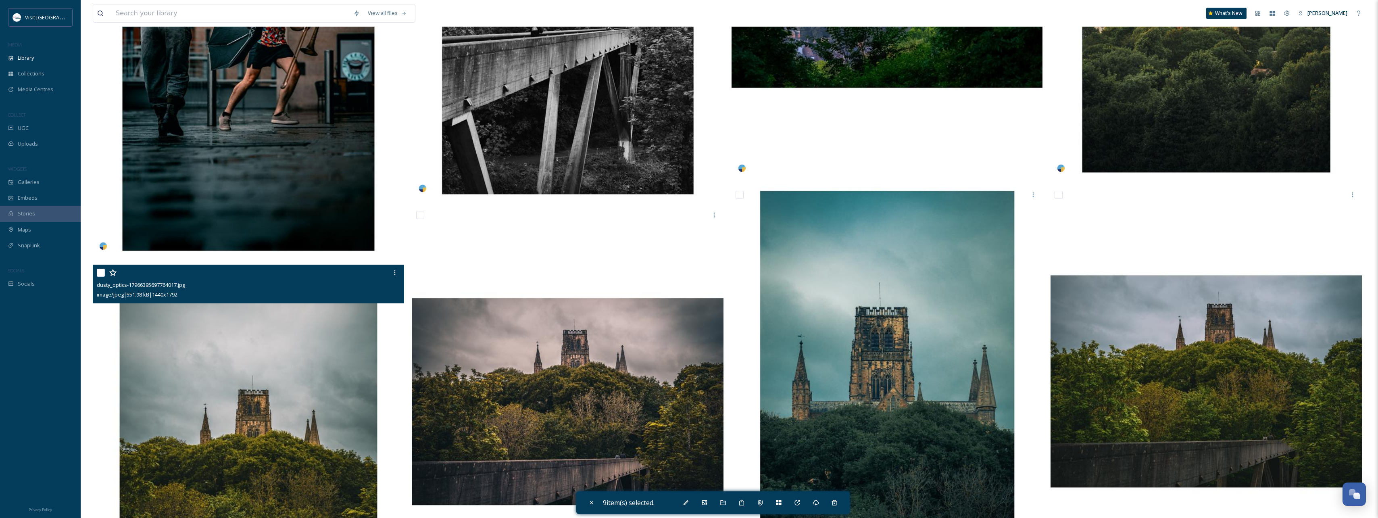
click at [100, 273] on input "checkbox" at bounding box center [101, 273] width 8 height 8
checkbox input "true"
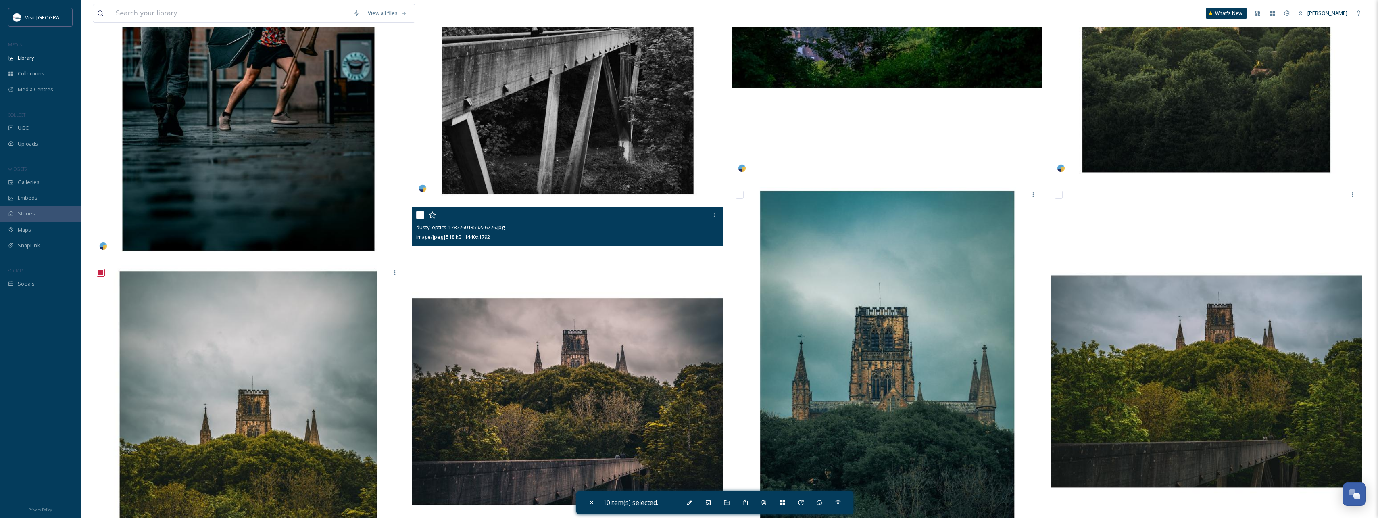
click at [420, 212] on input "checkbox" at bounding box center [420, 215] width 8 height 8
checkbox input "true"
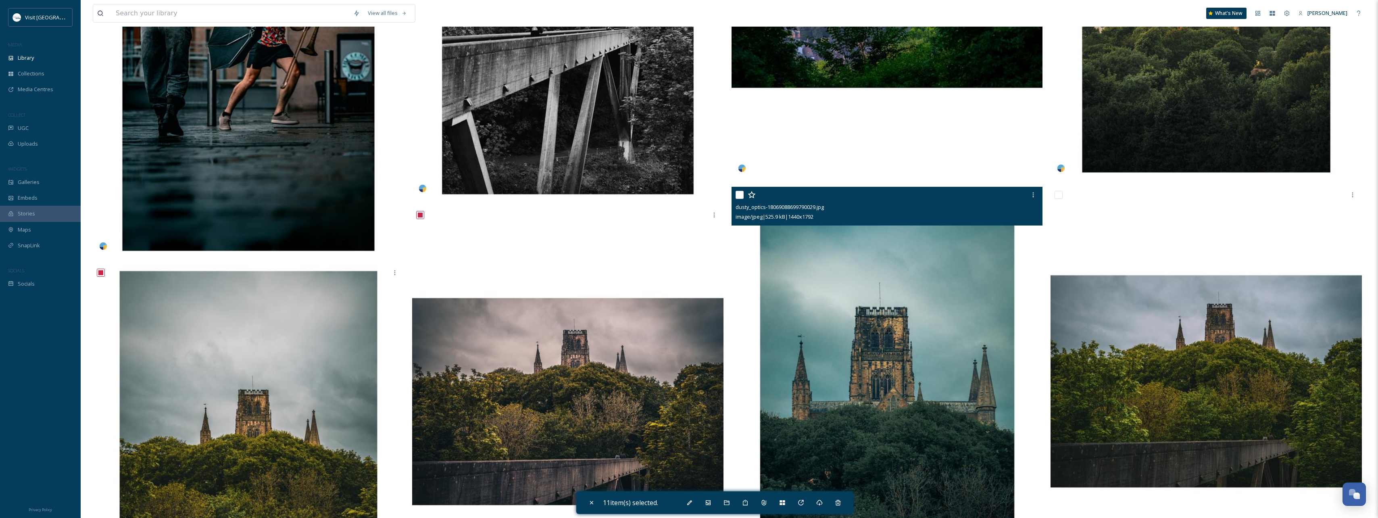
drag, startPoint x: 740, startPoint y: 192, endPoint x: 931, endPoint y: 193, distance: 190.8
click at [740, 193] on input "checkbox" at bounding box center [740, 195] width 8 height 8
checkbox input "true"
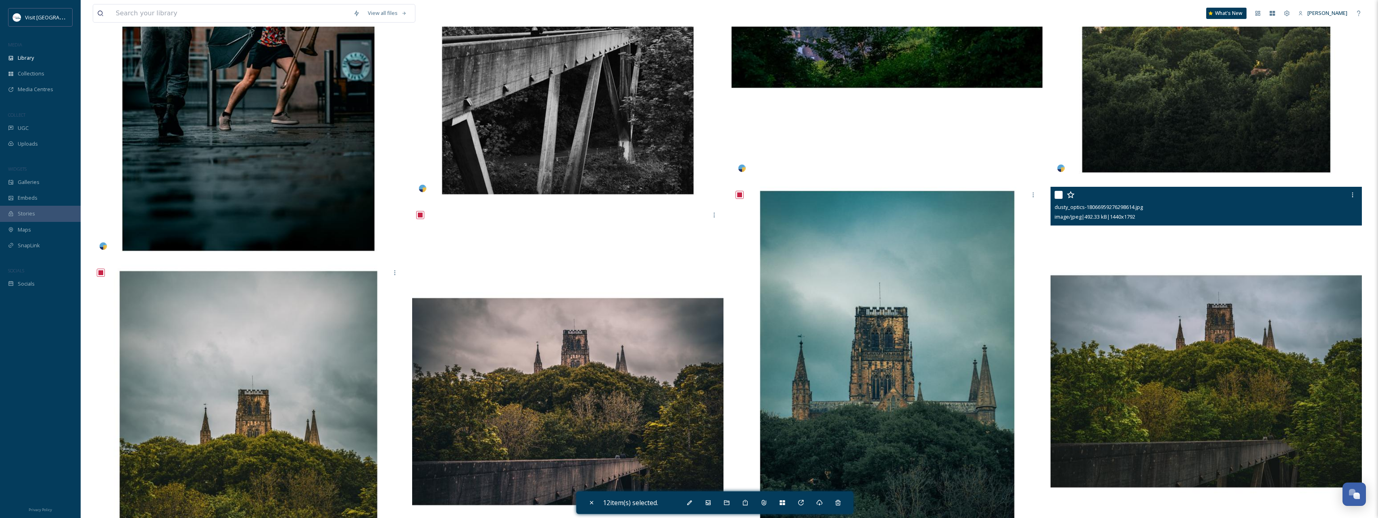
click at [1057, 194] on input "checkbox" at bounding box center [1059, 195] width 8 height 8
checkbox input "true"
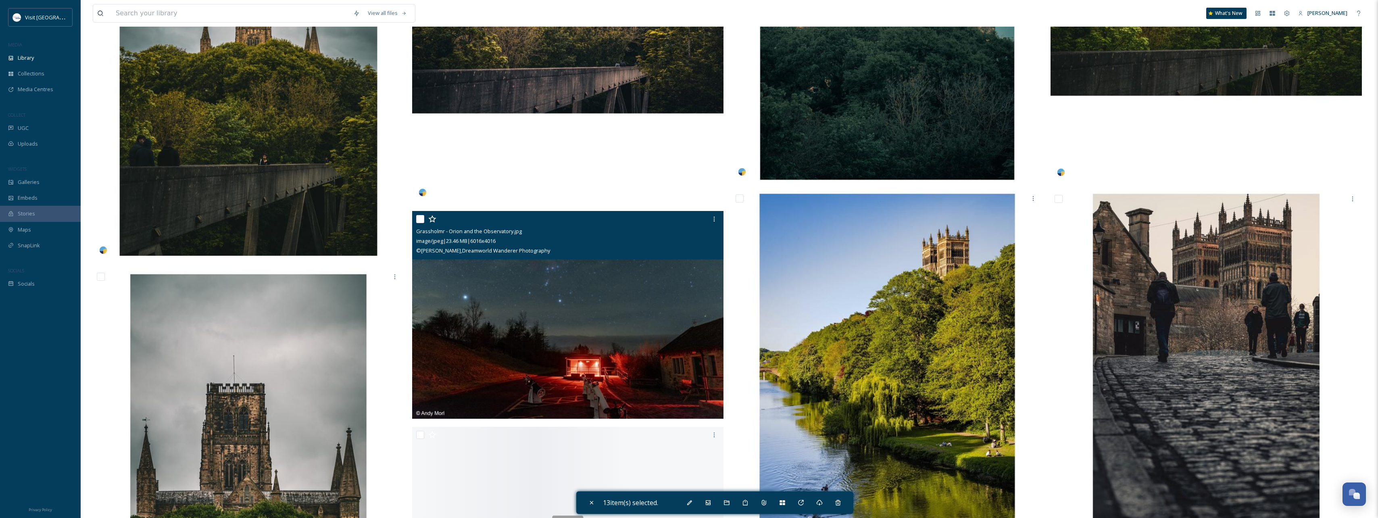
scroll to position [1250, 0]
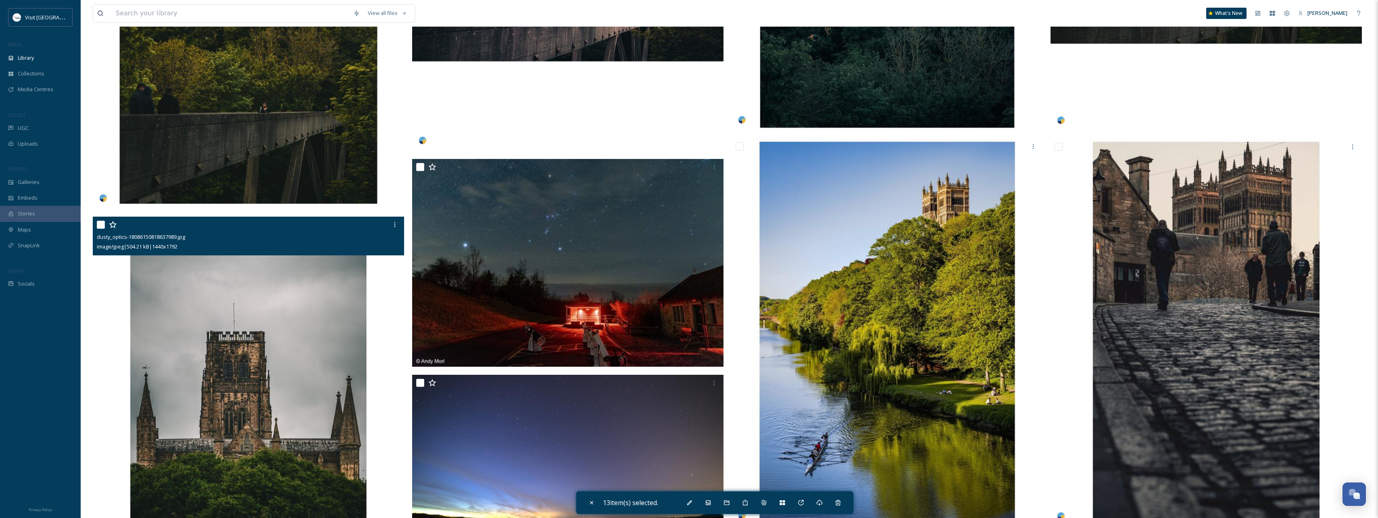
click at [102, 223] on input "checkbox" at bounding box center [101, 225] width 8 height 8
checkbox input "true"
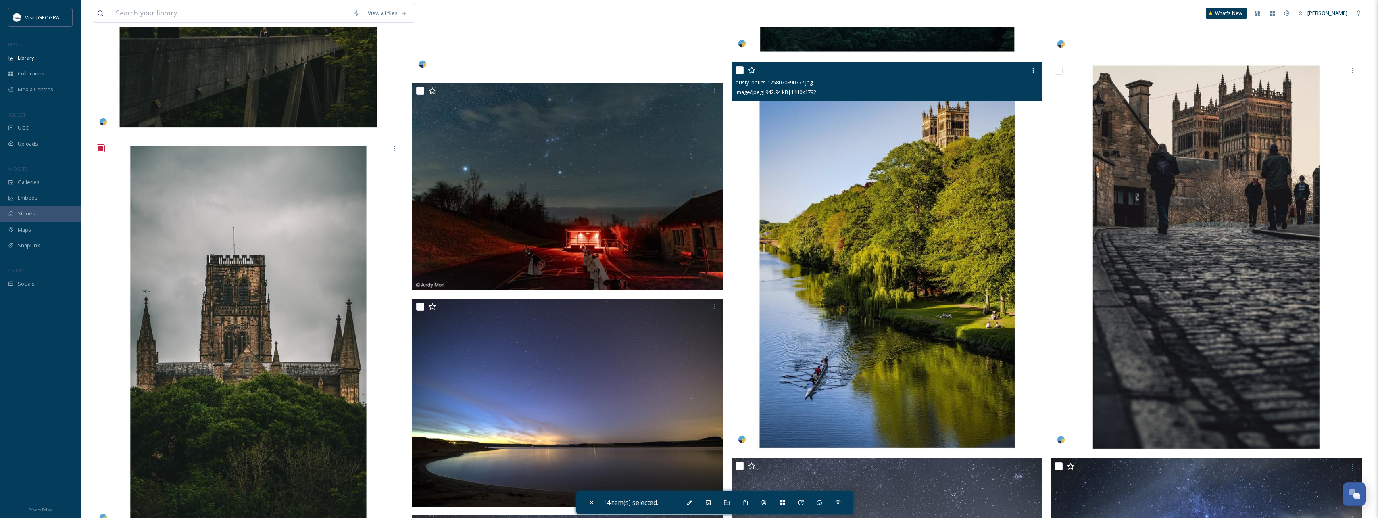
scroll to position [1291, 0]
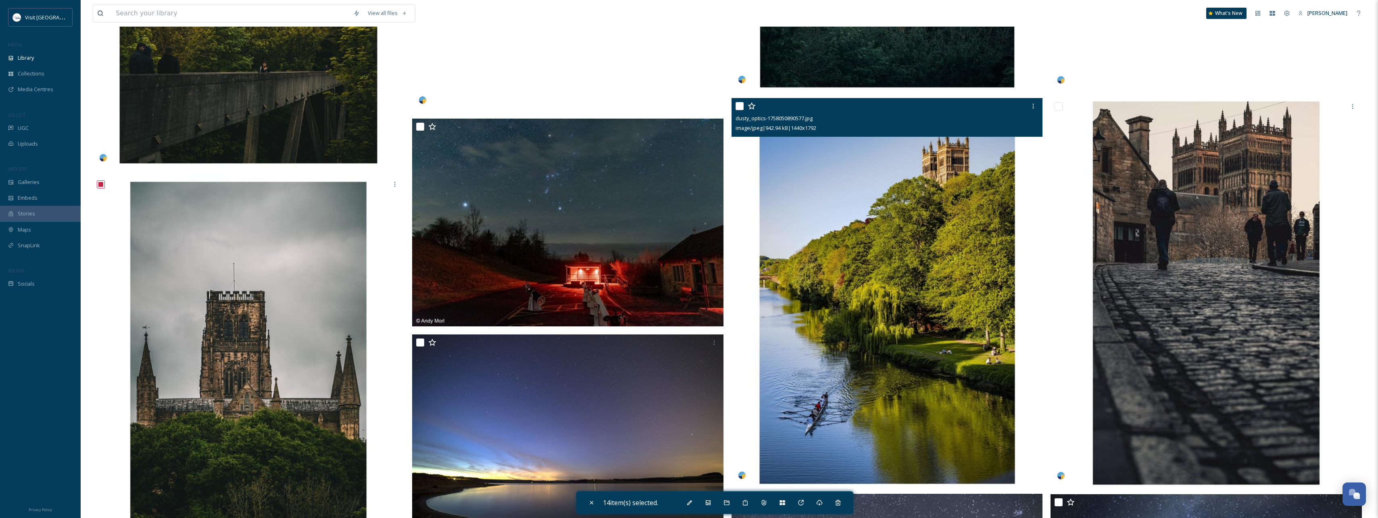
click at [742, 106] on input "checkbox" at bounding box center [740, 106] width 8 height 8
checkbox input "true"
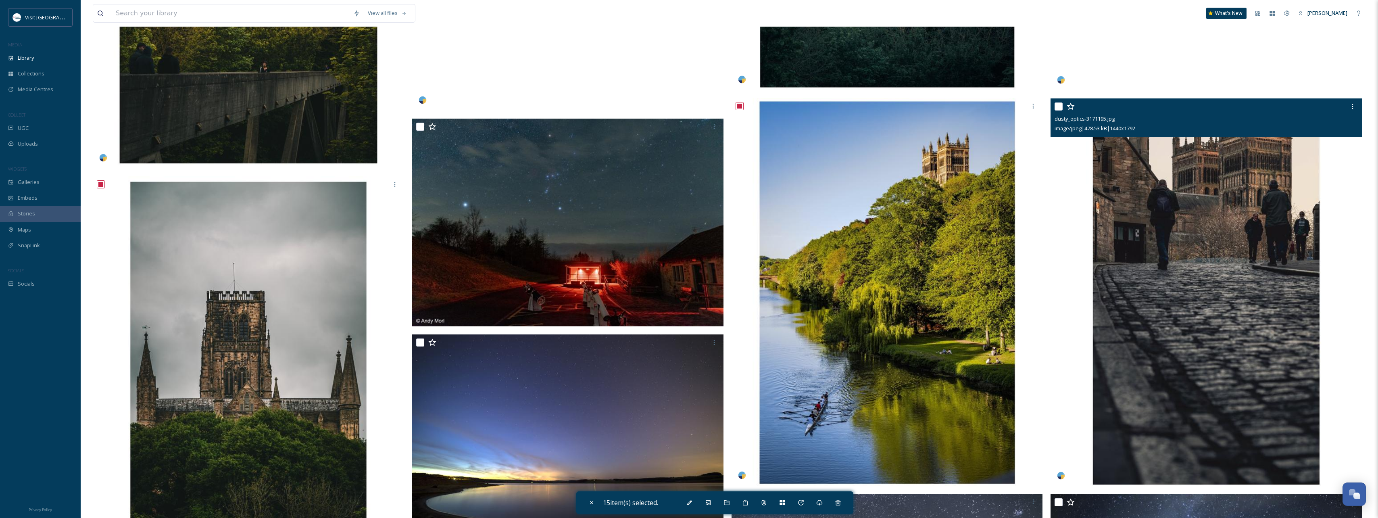
click at [1057, 106] on input "checkbox" at bounding box center [1059, 106] width 8 height 8
checkbox input "true"
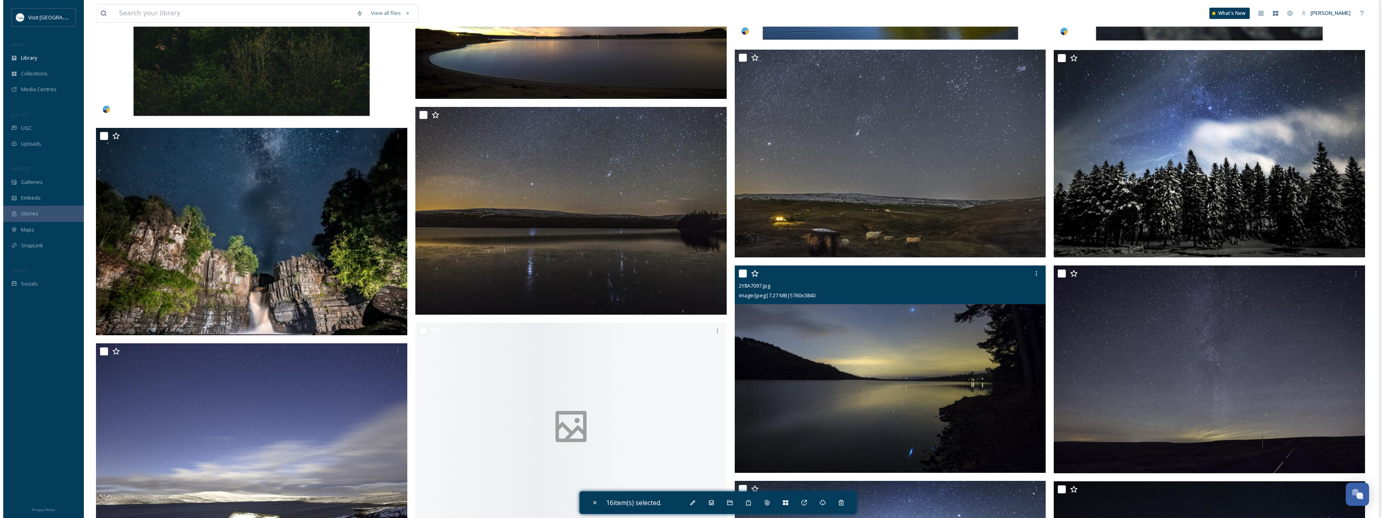
scroll to position [1936, 0]
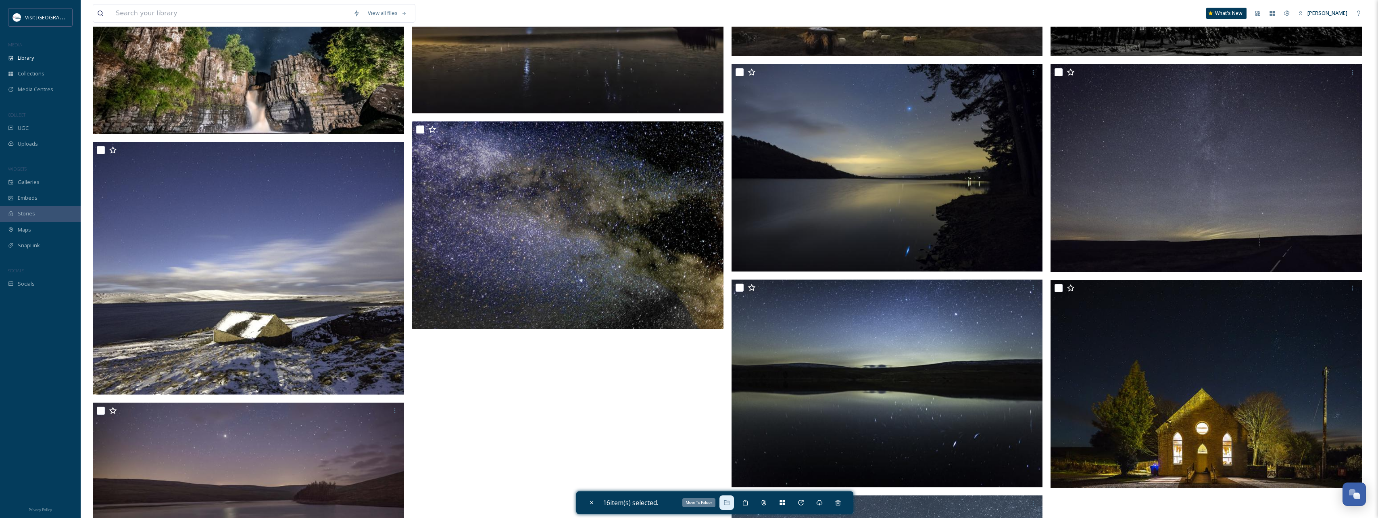
click at [726, 507] on div "Move To Folder" at bounding box center [726, 502] width 15 height 15
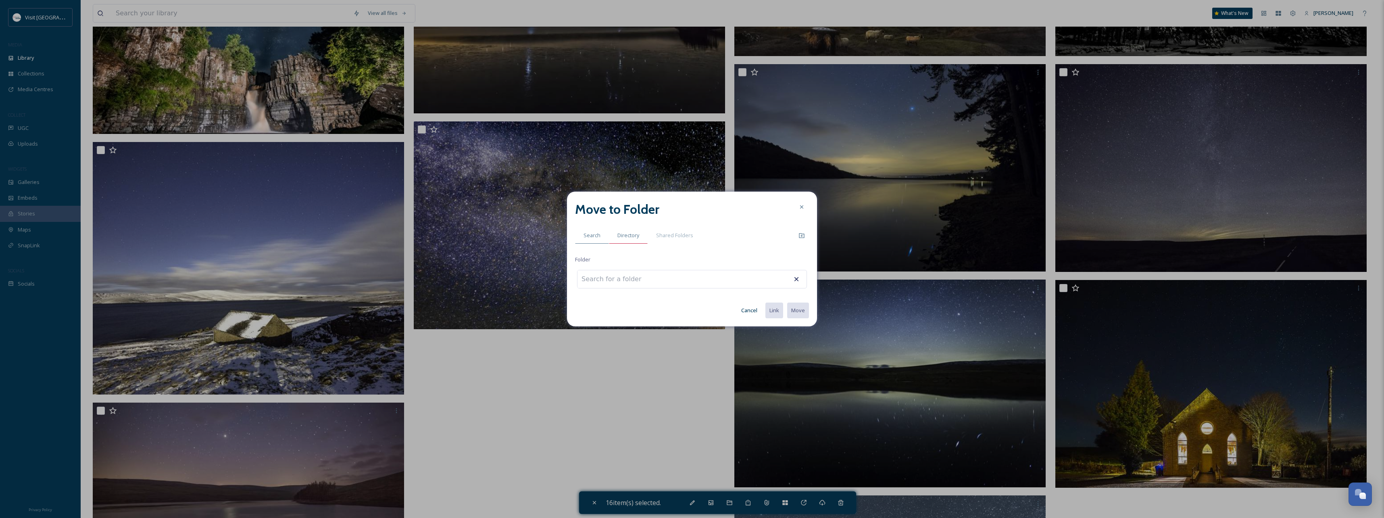
click at [626, 239] on span "Directory" at bounding box center [628, 235] width 22 height 8
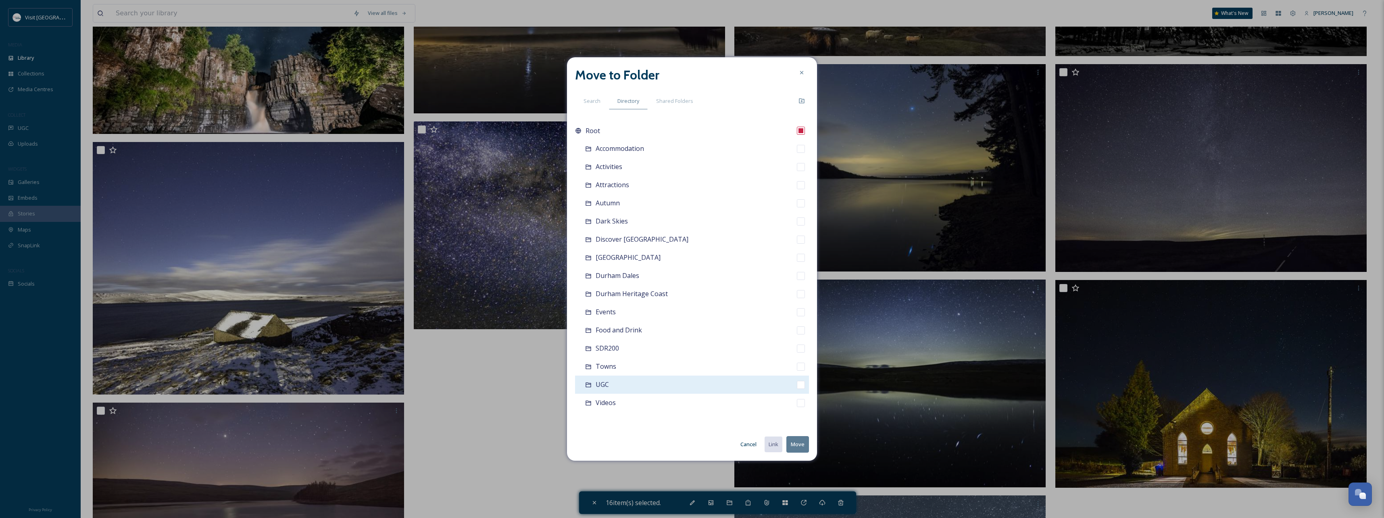
click at [616, 384] on div "UGC" at bounding box center [692, 384] width 234 height 18
checkbox input "false"
checkbox input "true"
click at [796, 442] on button "Move" at bounding box center [797, 444] width 23 height 17
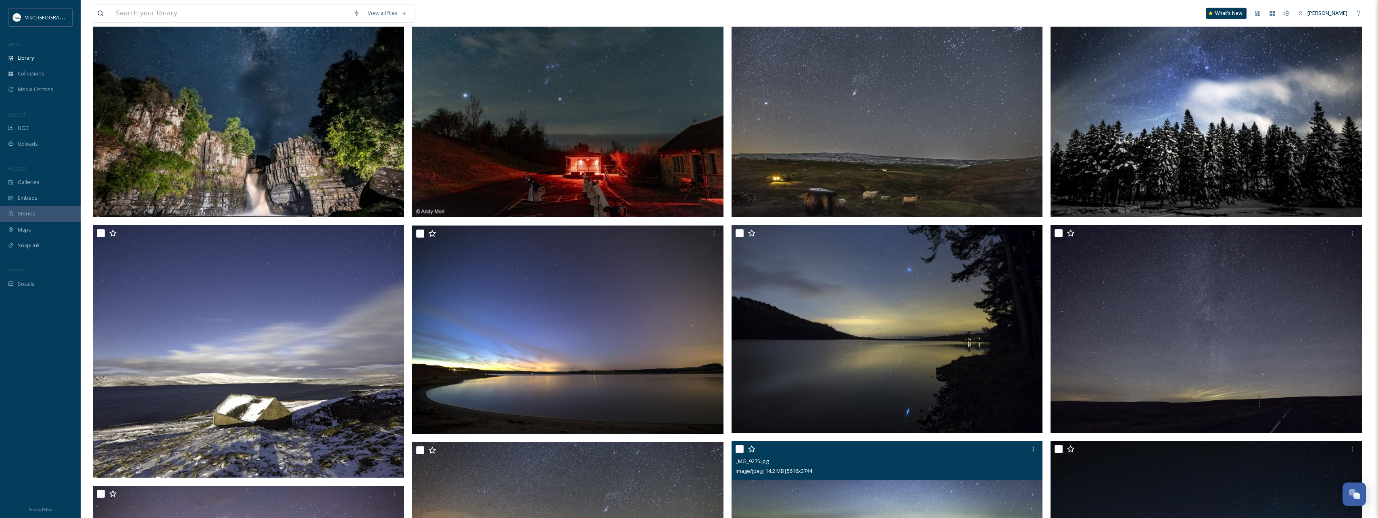
scroll to position [71, 0]
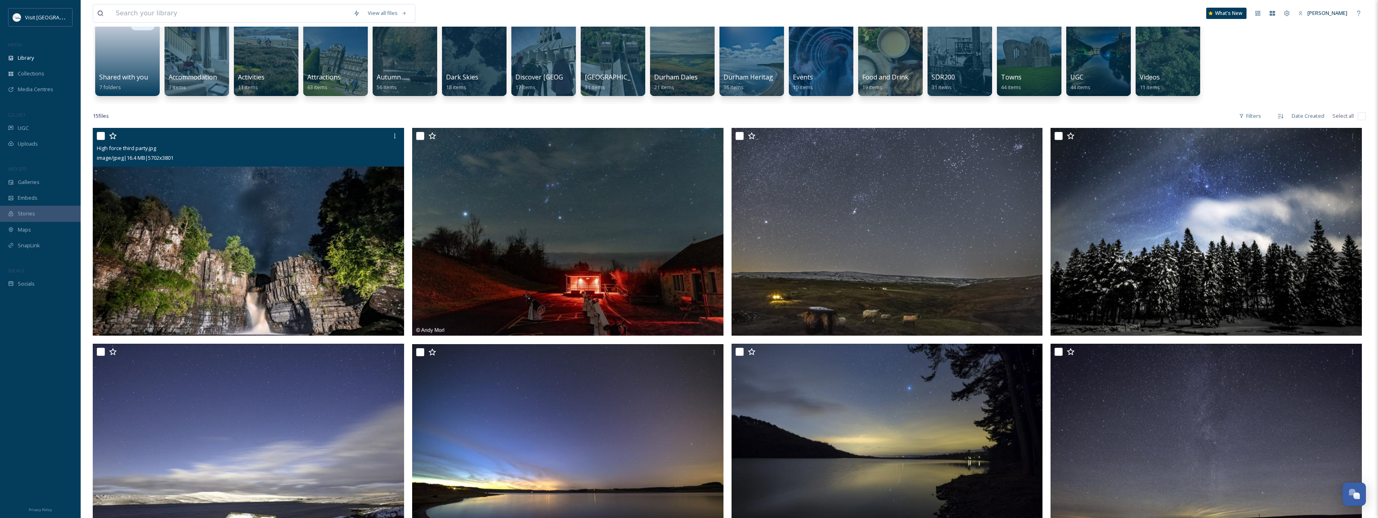
click at [97, 133] on input "checkbox" at bounding box center [101, 136] width 8 height 8
checkbox input "true"
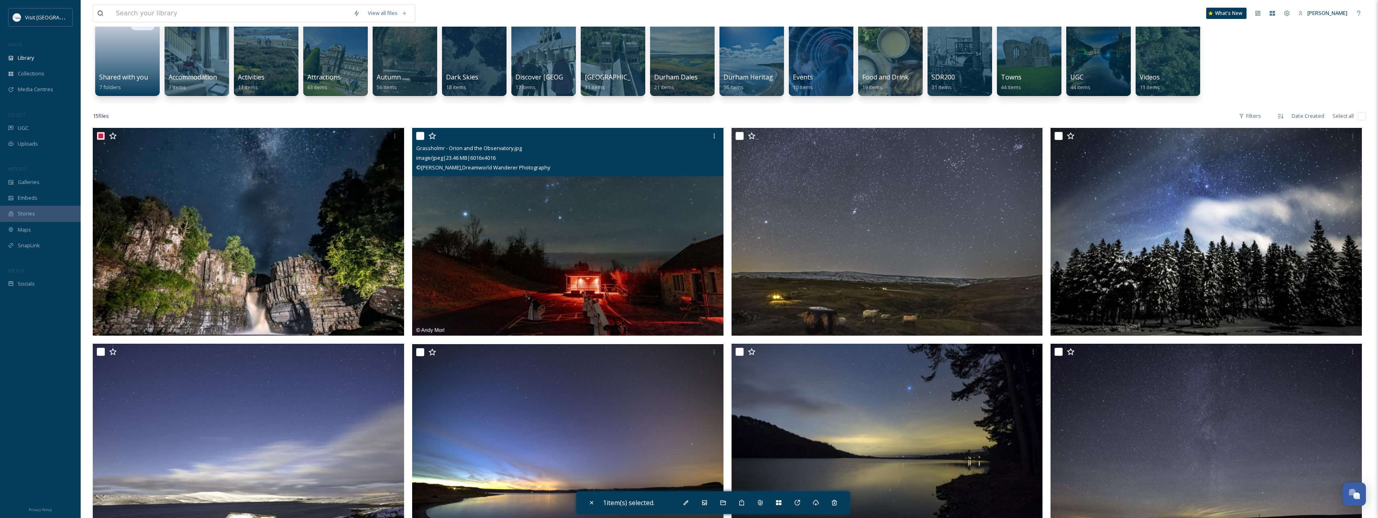
click at [421, 132] on input "checkbox" at bounding box center [420, 136] width 8 height 8
checkbox input "true"
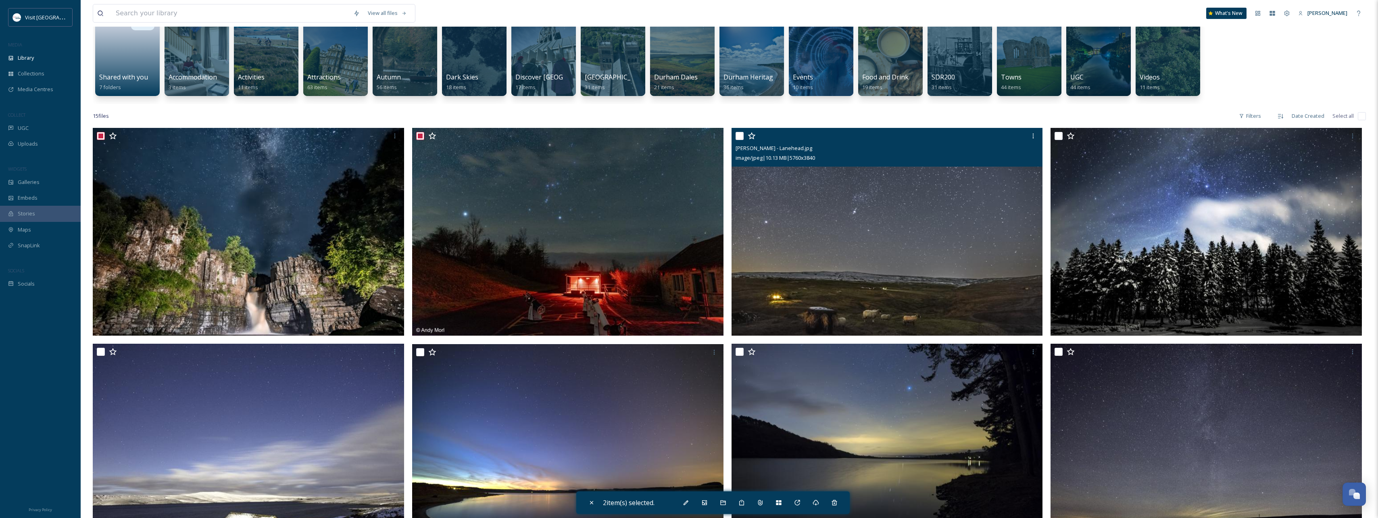
click at [740, 138] on input "checkbox" at bounding box center [740, 136] width 8 height 8
checkbox input "true"
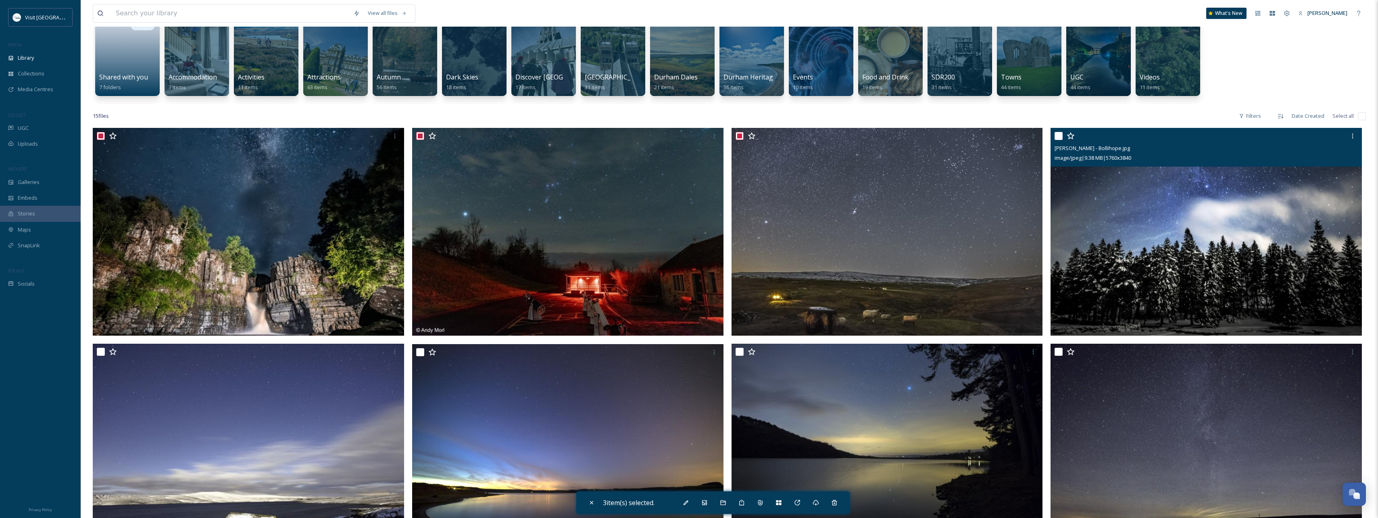
click at [1058, 138] on input "checkbox" at bounding box center [1059, 136] width 8 height 8
checkbox input "true"
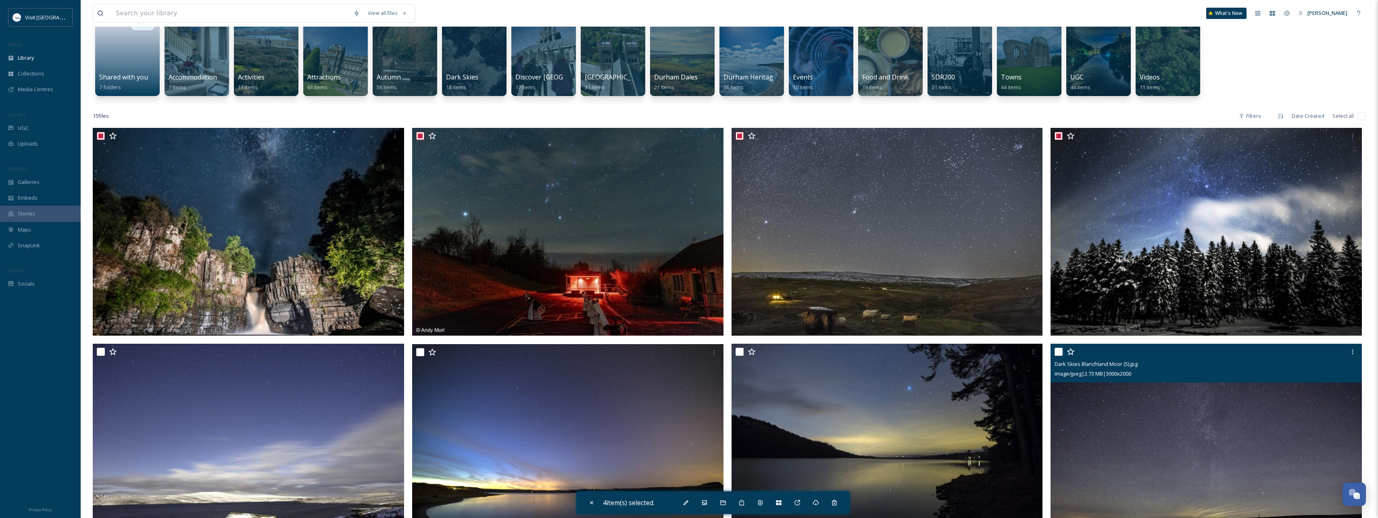
click at [1057, 351] on input "checkbox" at bounding box center [1059, 352] width 8 height 8
checkbox input "true"
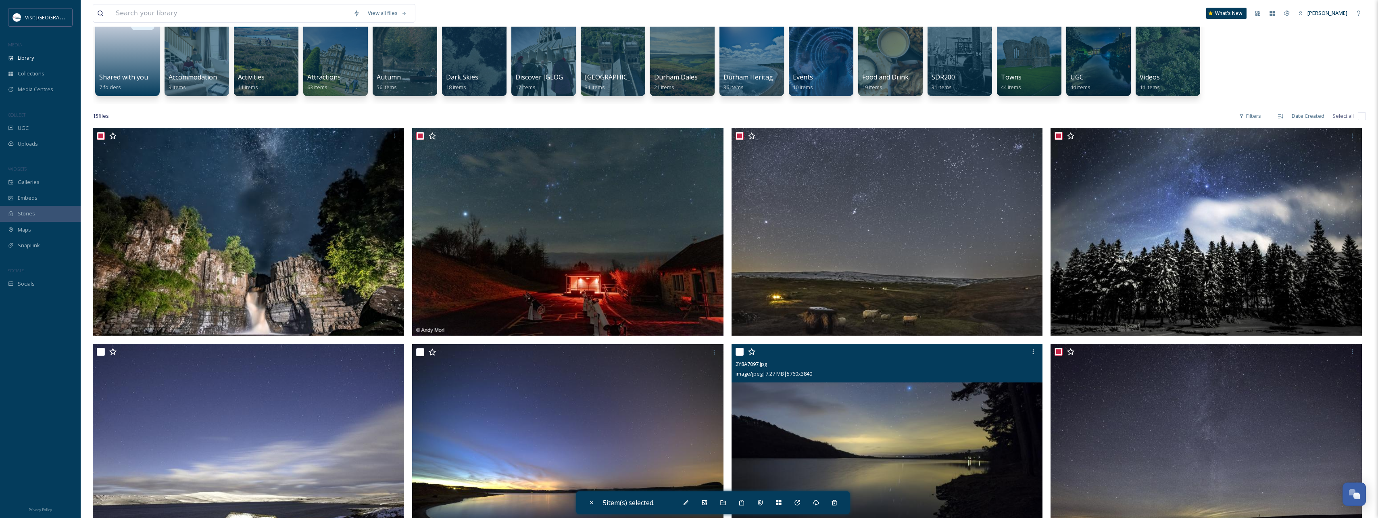
click at [738, 351] on input "checkbox" at bounding box center [740, 352] width 8 height 8
checkbox input "true"
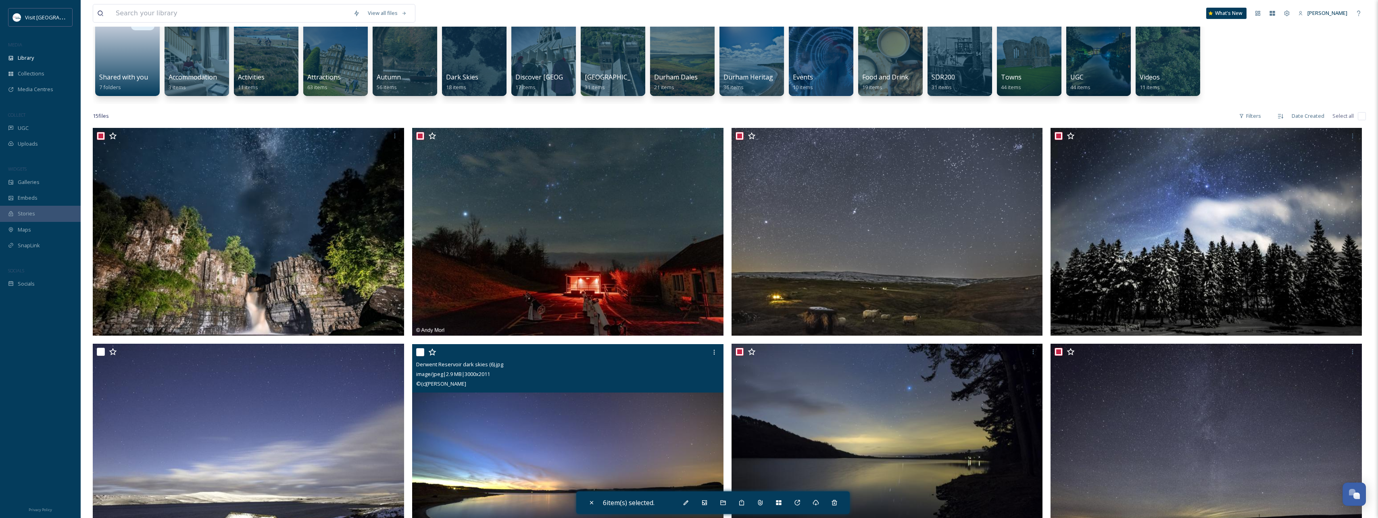
click at [419, 351] on input "checkbox" at bounding box center [420, 352] width 8 height 8
checkbox input "true"
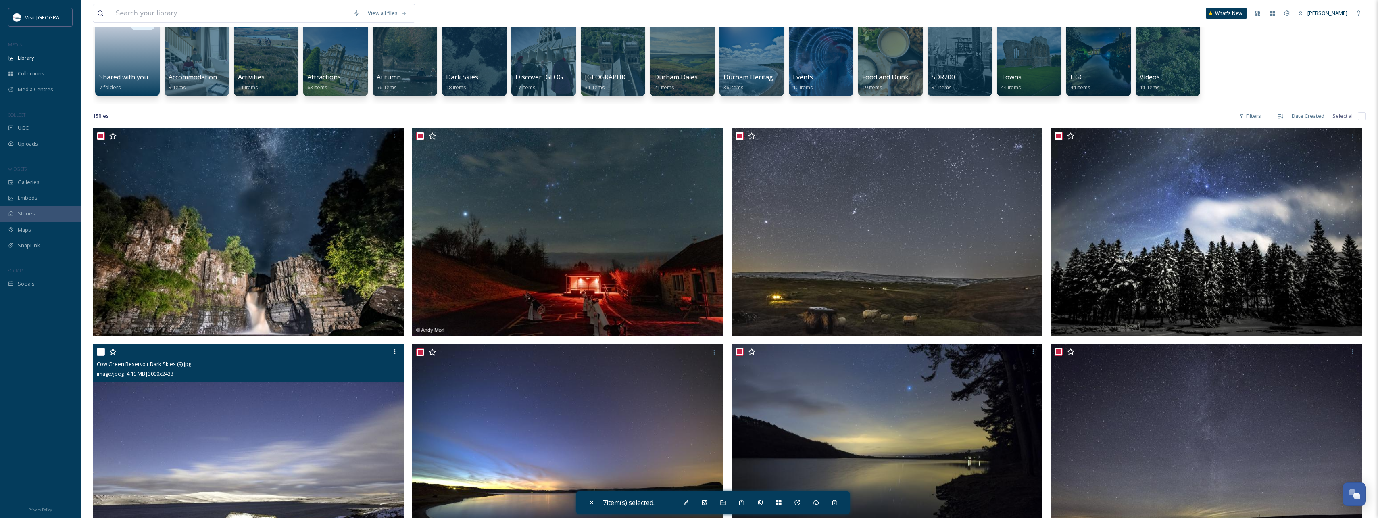
click at [102, 350] on input "checkbox" at bounding box center [101, 352] width 8 height 8
checkbox input "true"
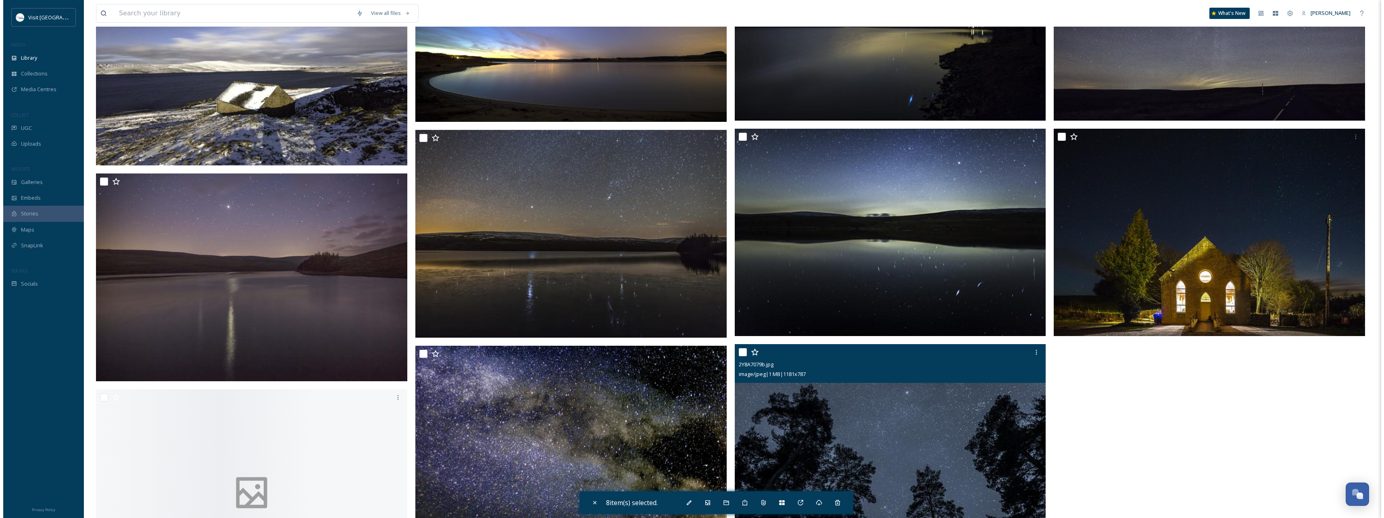
scroll to position [515, 0]
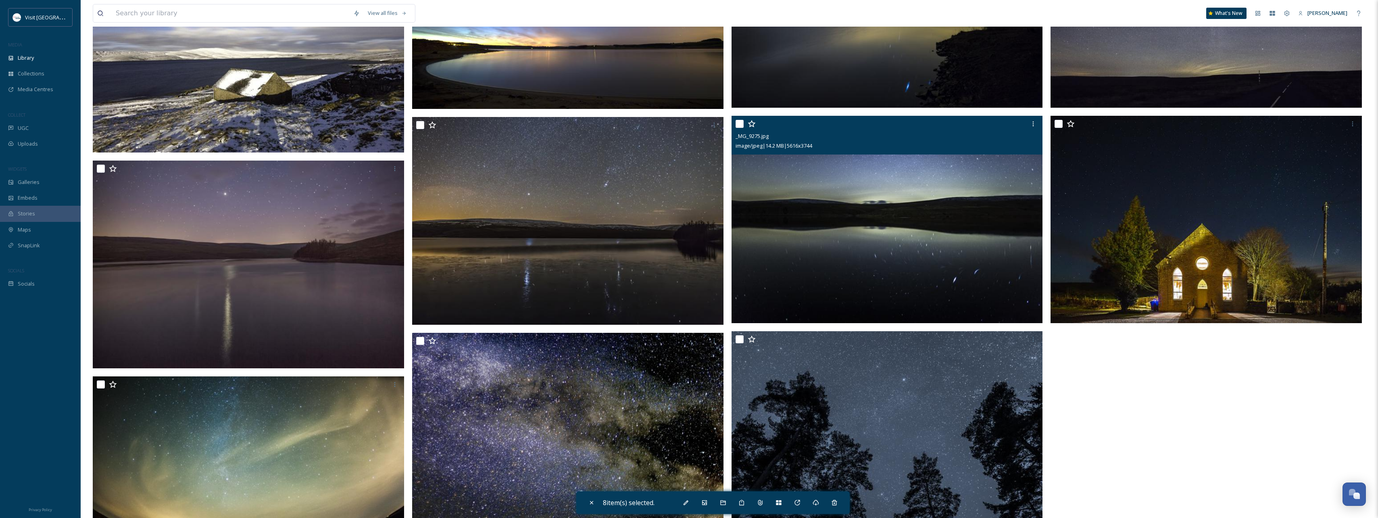
click at [739, 125] on input "checkbox" at bounding box center [740, 124] width 8 height 8
checkbox input "true"
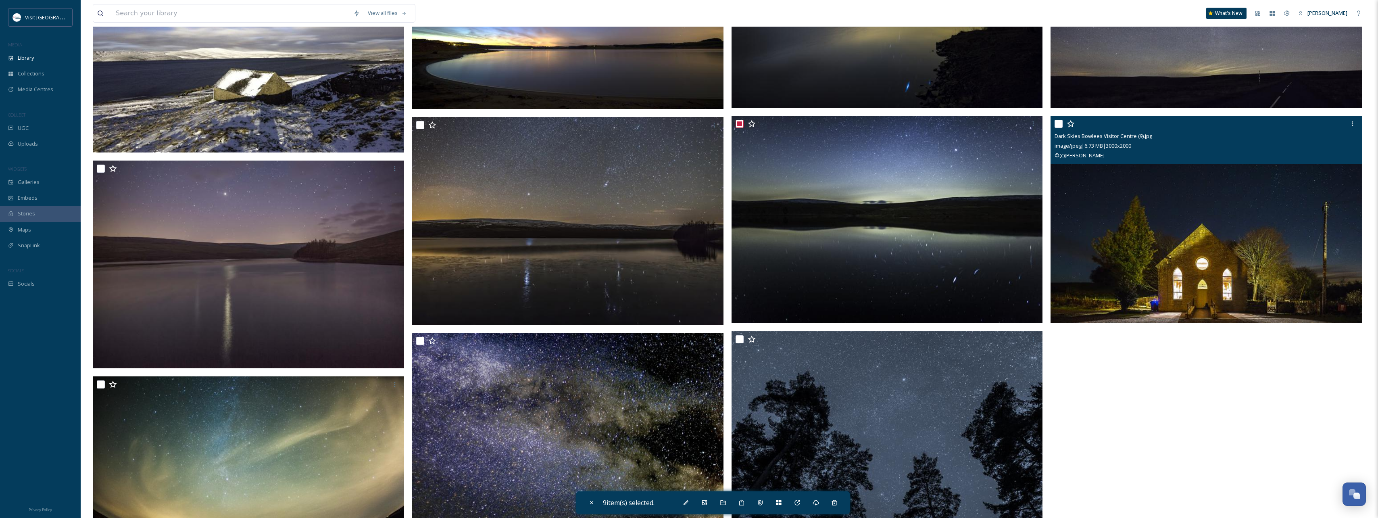
drag, startPoint x: 1059, startPoint y: 125, endPoint x: 988, endPoint y: 126, distance: 70.6
click at [1058, 125] on input "checkbox" at bounding box center [1059, 124] width 8 height 8
checkbox input "true"
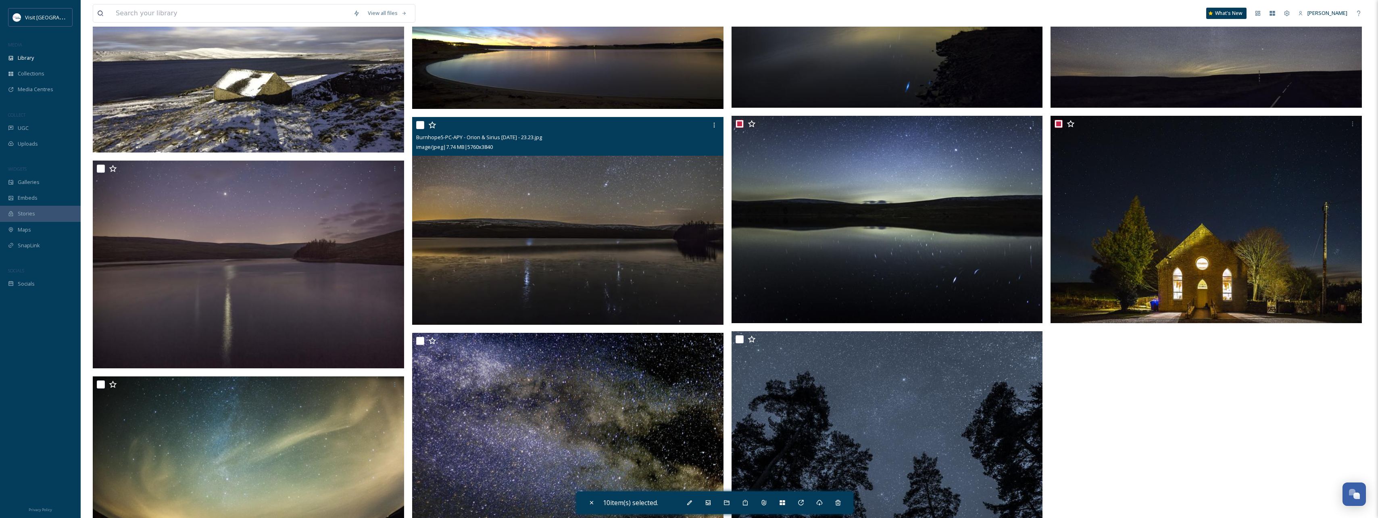
click at [421, 127] on input "checkbox" at bounding box center [420, 125] width 8 height 8
checkbox input "true"
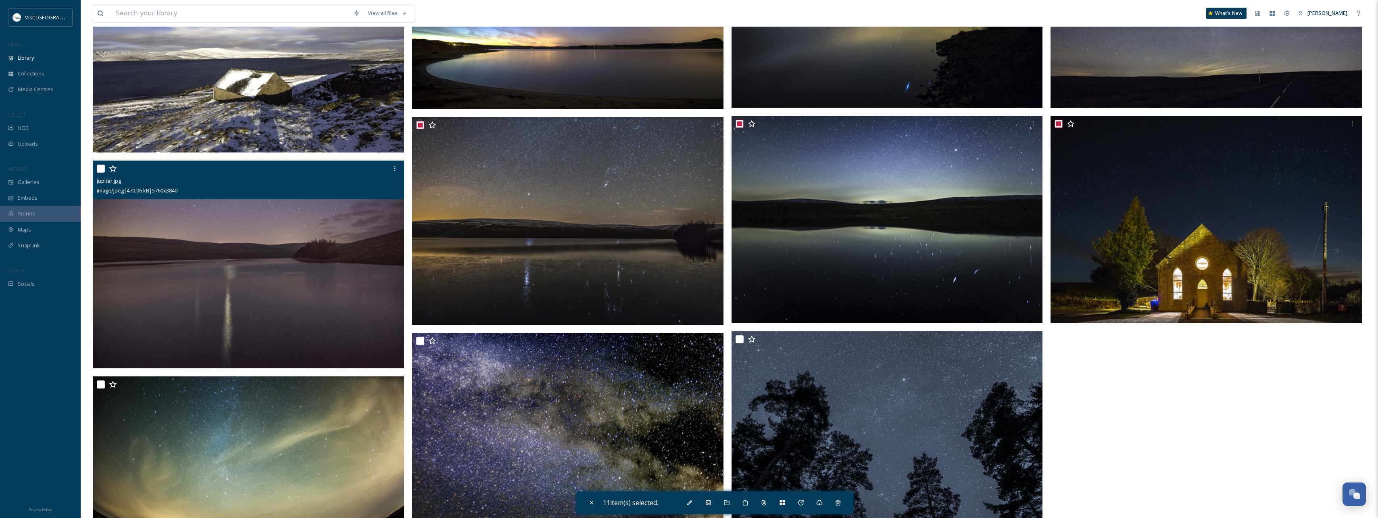
click at [99, 169] on input "checkbox" at bounding box center [101, 169] width 8 height 8
checkbox input "true"
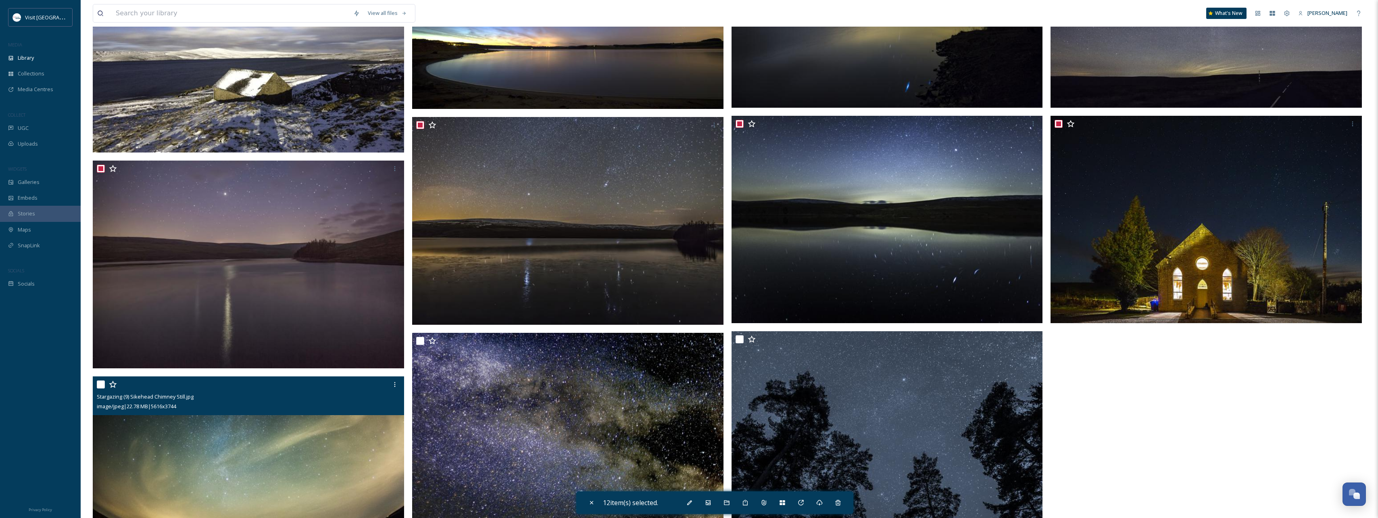
click at [102, 384] on input "checkbox" at bounding box center [101, 384] width 8 height 8
checkbox input "true"
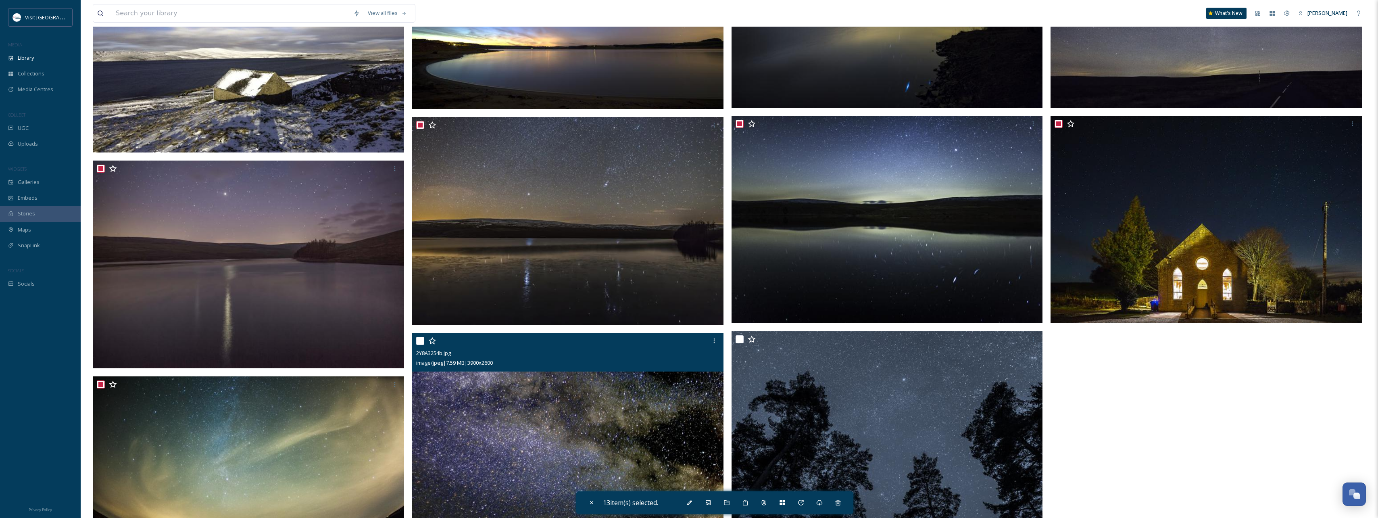
click at [419, 344] on input "checkbox" at bounding box center [420, 341] width 8 height 8
checkbox input "true"
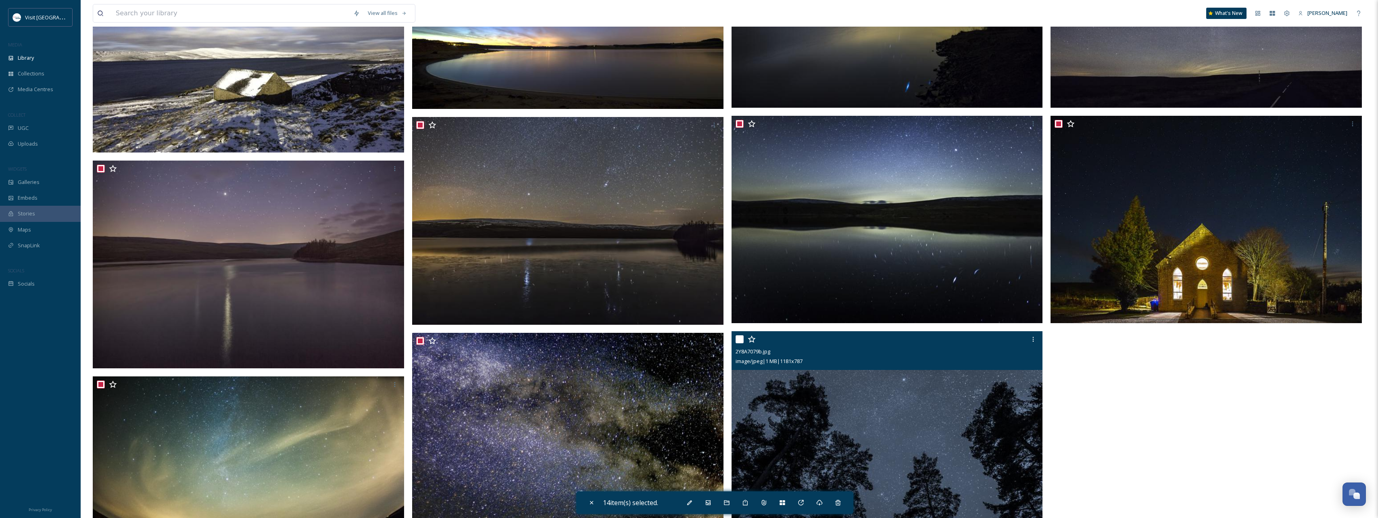
click at [740, 338] on input "checkbox" at bounding box center [740, 339] width 8 height 8
checkbox input "true"
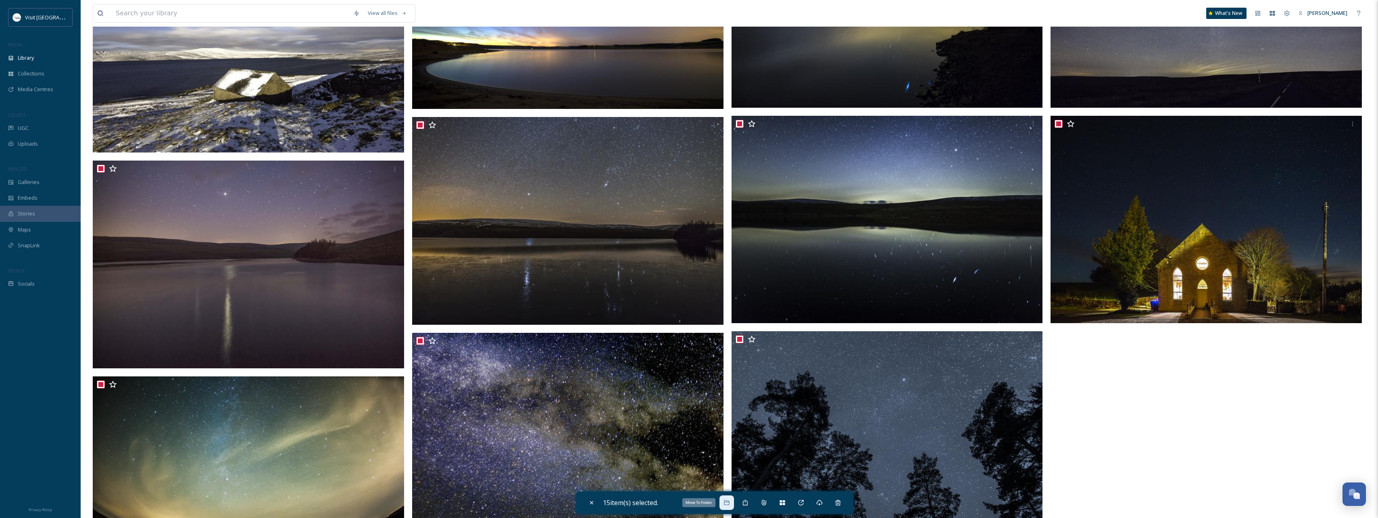
click at [726, 506] on div "Move To Folder" at bounding box center [726, 502] width 15 height 15
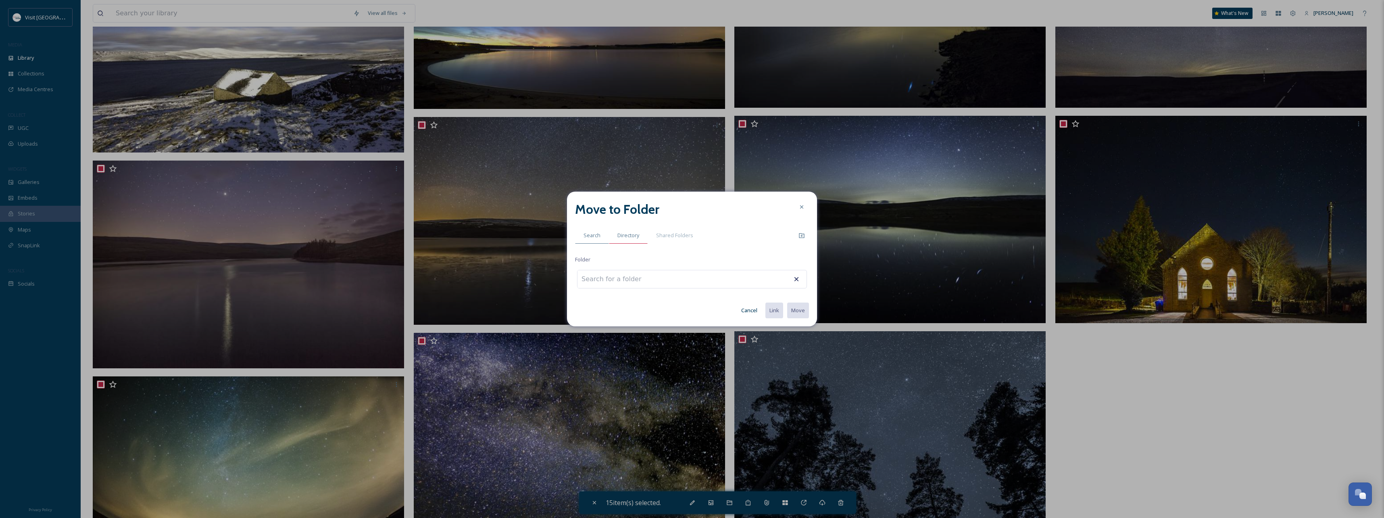
click at [618, 231] on div "Directory" at bounding box center [628, 235] width 39 height 17
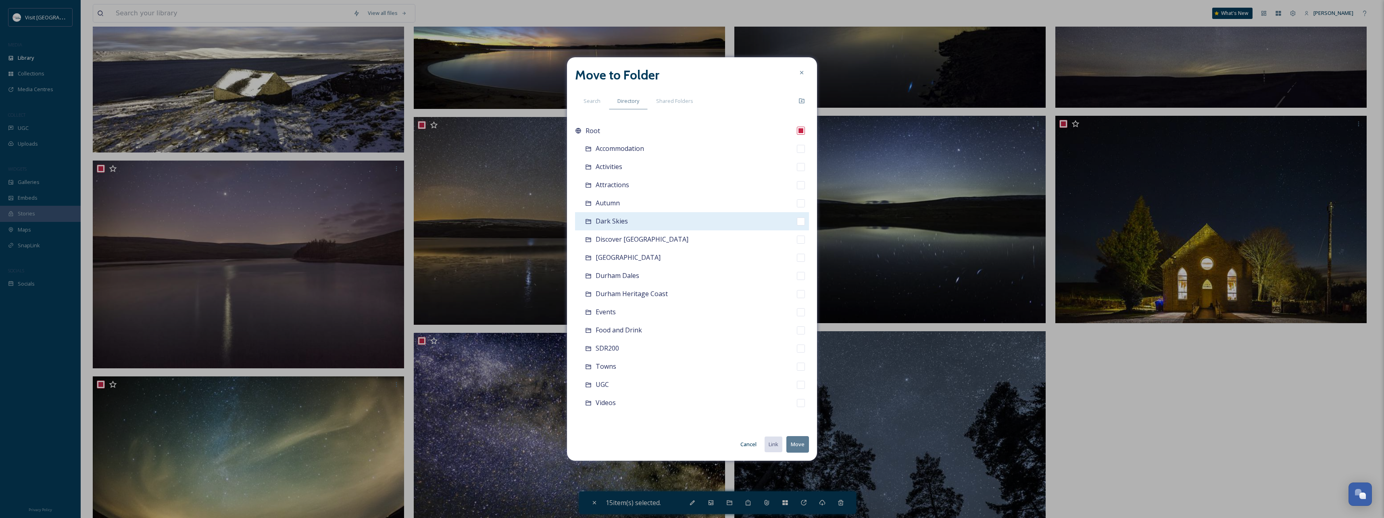
click at [628, 217] on div "Dark Skies" at bounding box center [692, 221] width 234 height 18
checkbox input "false"
checkbox input "true"
click at [799, 446] on button "Move" at bounding box center [797, 444] width 23 height 17
checkbox input "false"
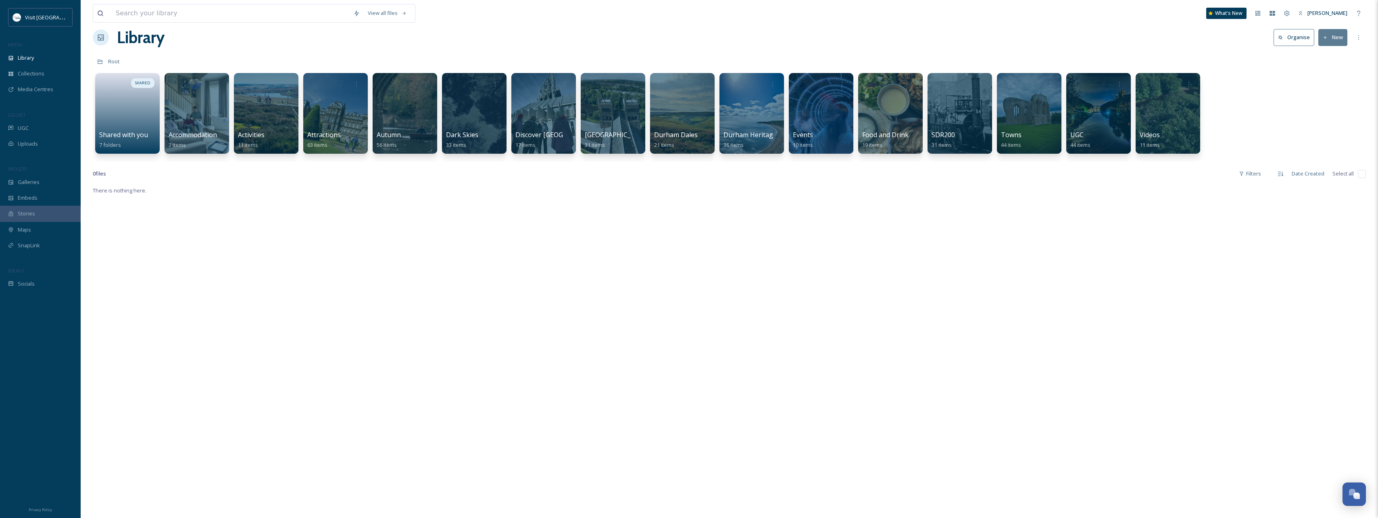
scroll to position [0, 0]
